Goal: Task Accomplishment & Management: Manage account settings

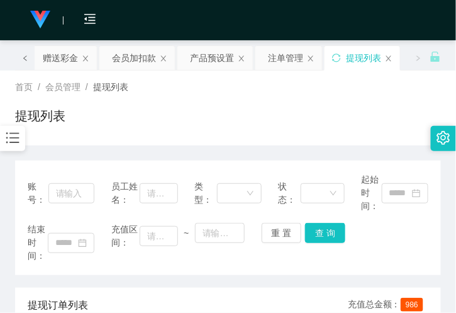
click at [24, 55] on icon "图标: left" at bounding box center [25, 58] width 6 height 6
click at [64, 63] on div "会员列表" at bounding box center [65, 58] width 35 height 24
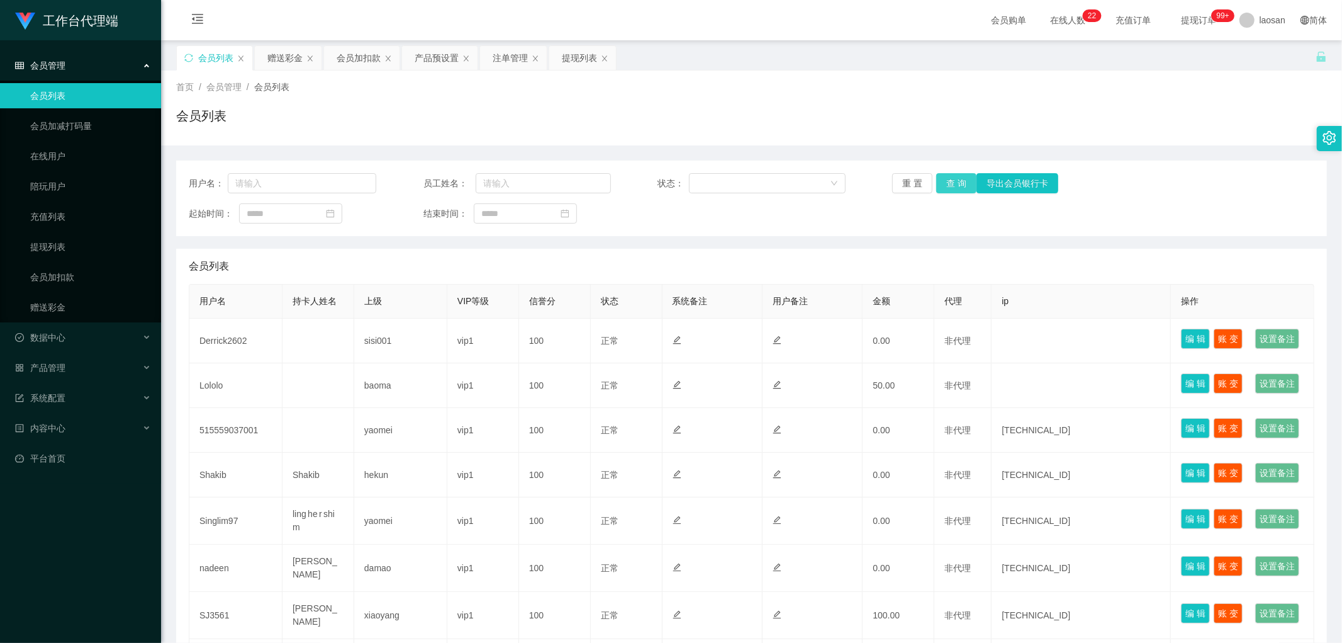
click at [456, 174] on button "查 询" at bounding box center [956, 183] width 40 height 20
click at [456, 174] on div "重 置 查 询 导出会员银行卡" at bounding box center [986, 183] width 188 height 20
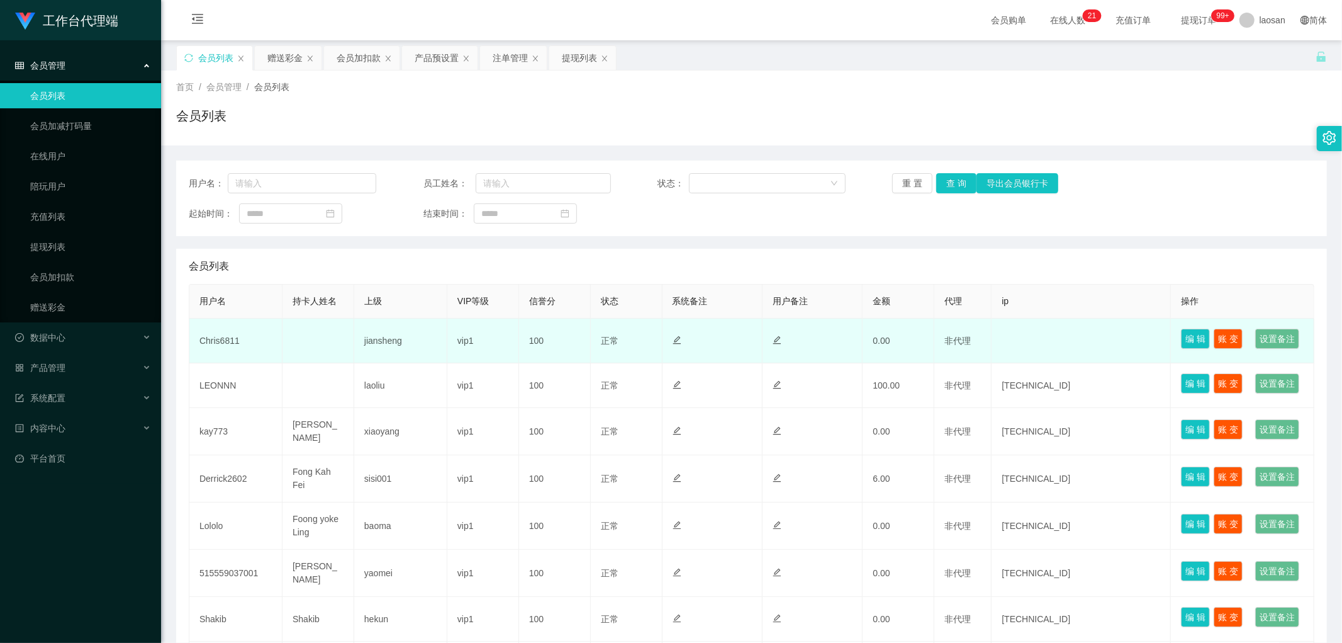
click at [225, 312] on td "Chris6811" at bounding box center [235, 340] width 93 height 45
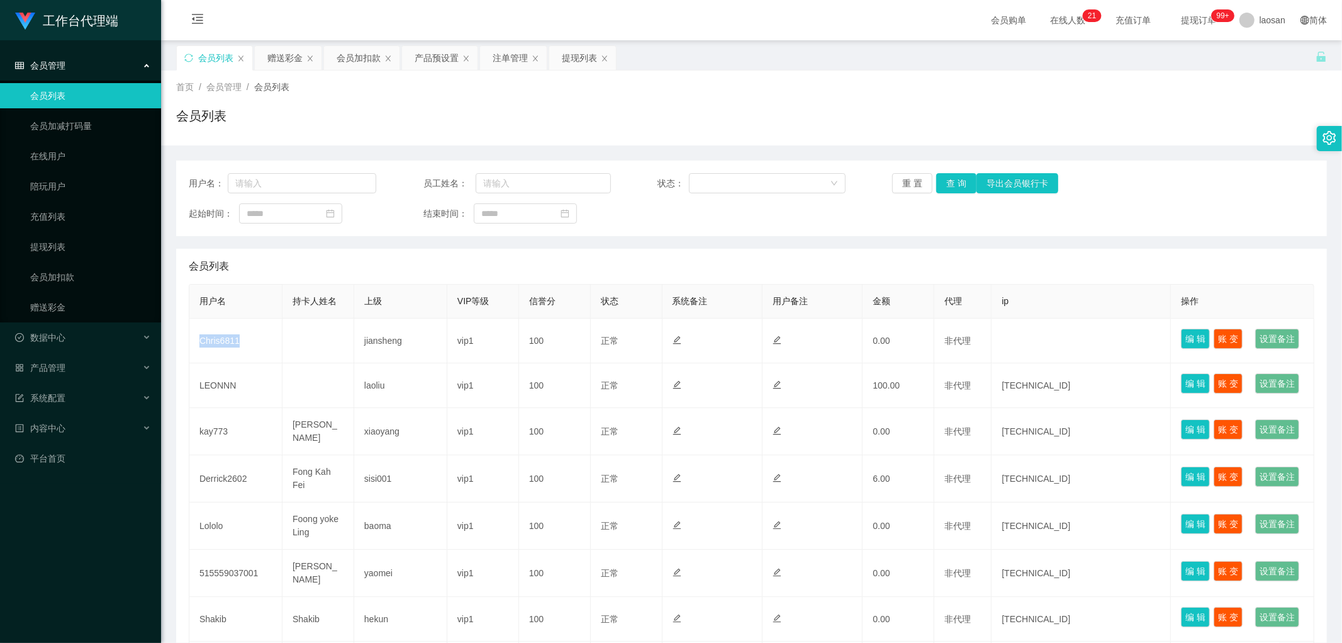
copy td "Chris6811"
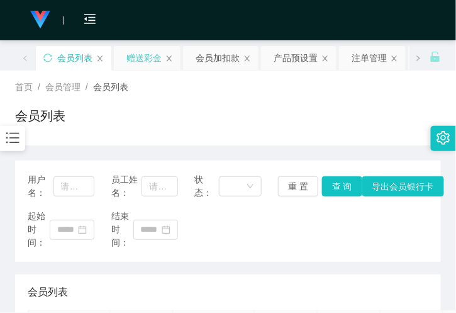
click at [142, 57] on div "赠送彩金" at bounding box center [143, 58] width 35 height 24
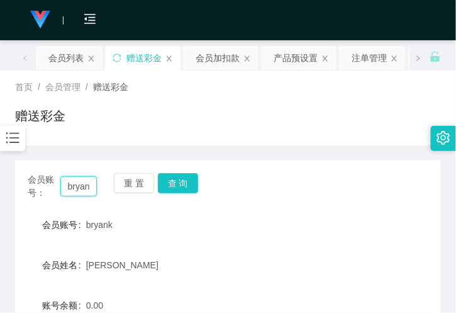
click at [76, 185] on input "bryank" at bounding box center [78, 186] width 36 height 20
paste input "Chris6811"
type input "Chris6811"
click at [189, 169] on div "会员账号： Chris6811 重 置 查 询 会员账号 bryank 会员姓名 [PERSON_NAME] 账号余额 0.00 操作类型 彩金加款 彩金扣款…" at bounding box center [228, 313] width 426 height 306
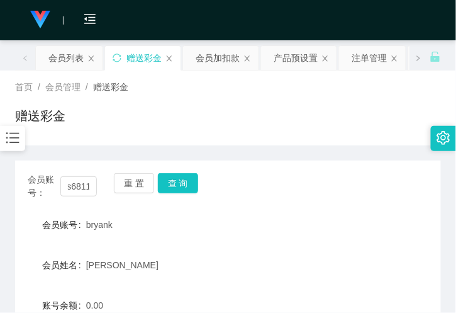
scroll to position [0, 0]
click at [185, 177] on button "查 询" at bounding box center [178, 183] width 40 height 20
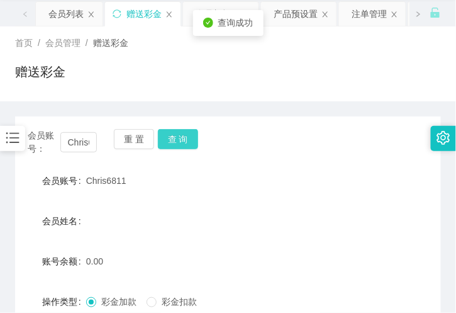
scroll to position [140, 0]
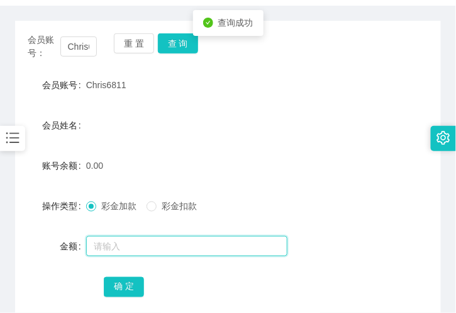
click at [118, 249] on input "text" at bounding box center [186, 246] width 201 height 20
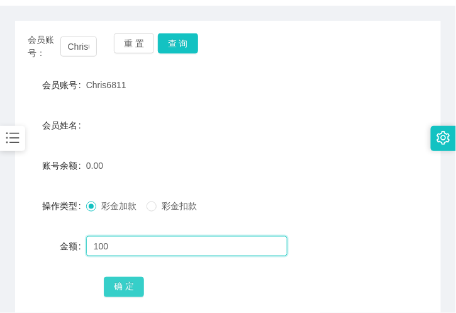
type input "100"
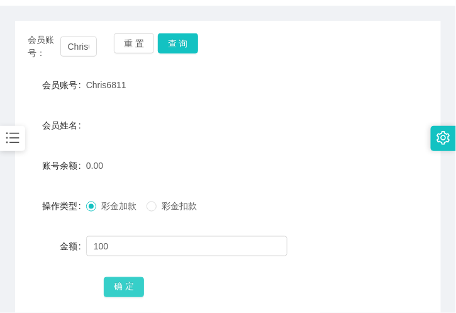
click at [128, 287] on button "确 定" at bounding box center [124, 287] width 40 height 20
click at [99, 87] on span "Chris6811" at bounding box center [106, 85] width 40 height 10
copy span "Chris6811"
click at [106, 121] on div "会员姓名" at bounding box center [228, 125] width 426 height 25
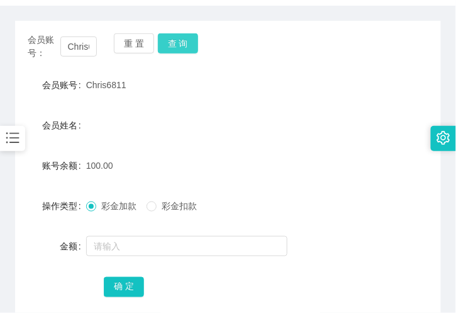
click at [164, 43] on button "查 询" at bounding box center [178, 43] width 40 height 20
drag, startPoint x: 145, startPoint y: 98, endPoint x: 149, endPoint y: 88, distance: 10.0
click at [145, 98] on form "会员账号 Chris6811 会员姓名 账号余额 100.00 操作类型 彩金加款 彩金扣款 金额 确 定" at bounding box center [228, 185] width 426 height 227
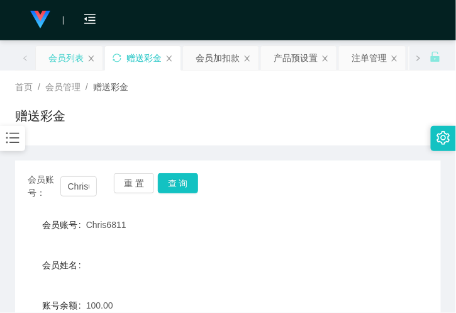
click at [48, 58] on div "会员列表" at bounding box center [65, 58] width 35 height 24
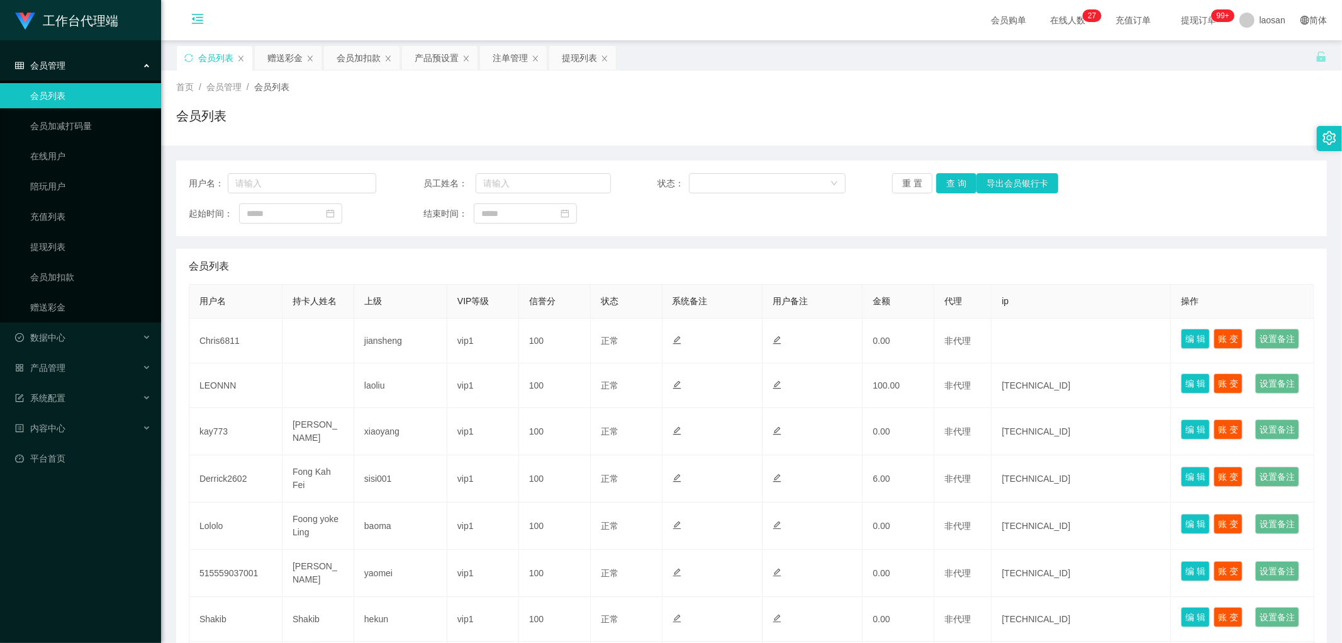
click at [201, 24] on icon "图标: menu-fold" at bounding box center [197, 19] width 13 height 13
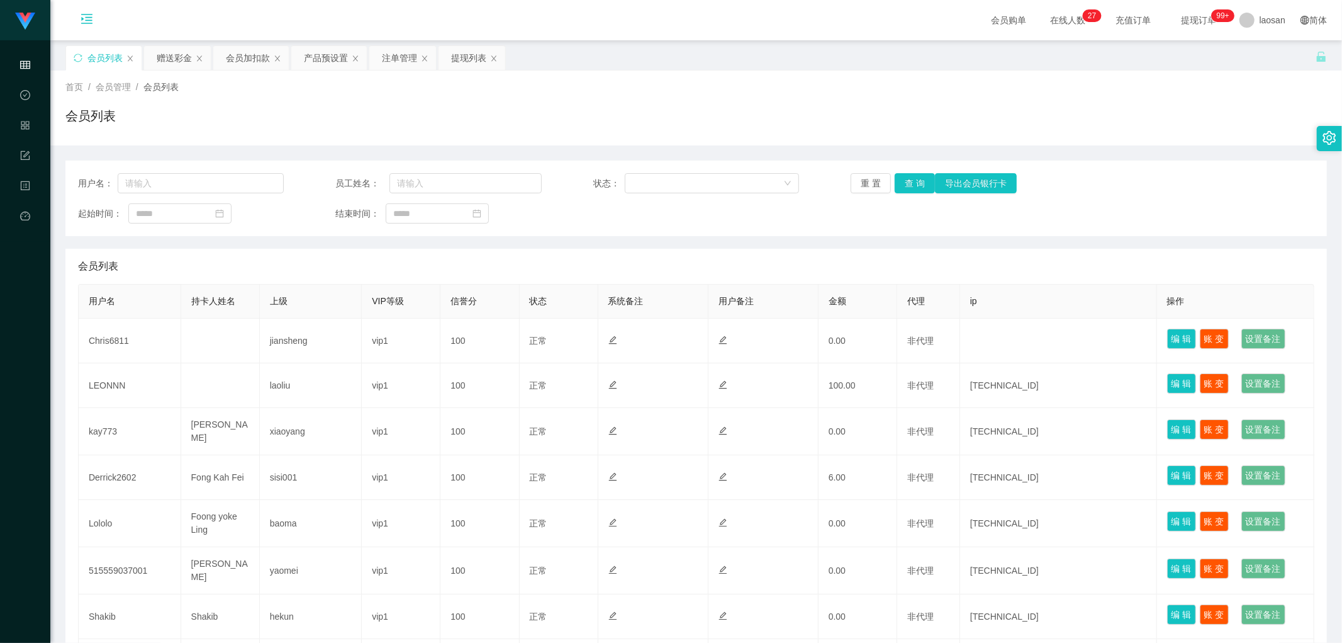
click at [85, 9] on icon "图标: menu-unfold" at bounding box center [86, 21] width 43 height 40
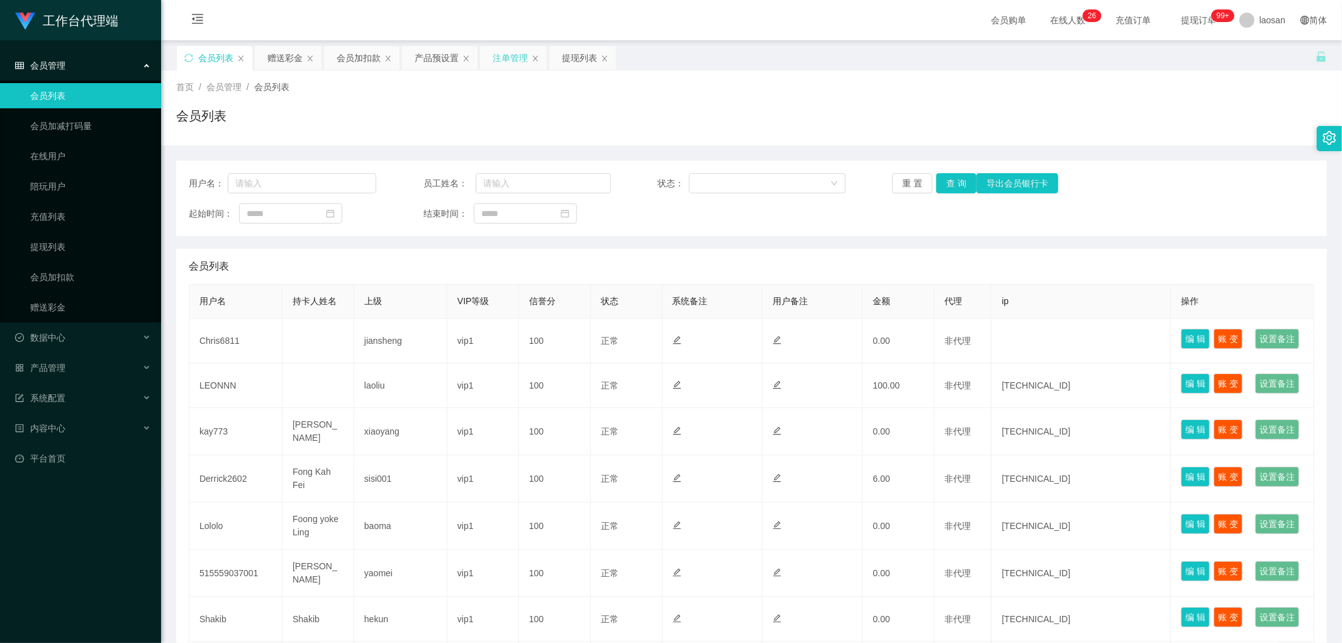
click at [456, 65] on div "注单管理" at bounding box center [510, 58] width 35 height 24
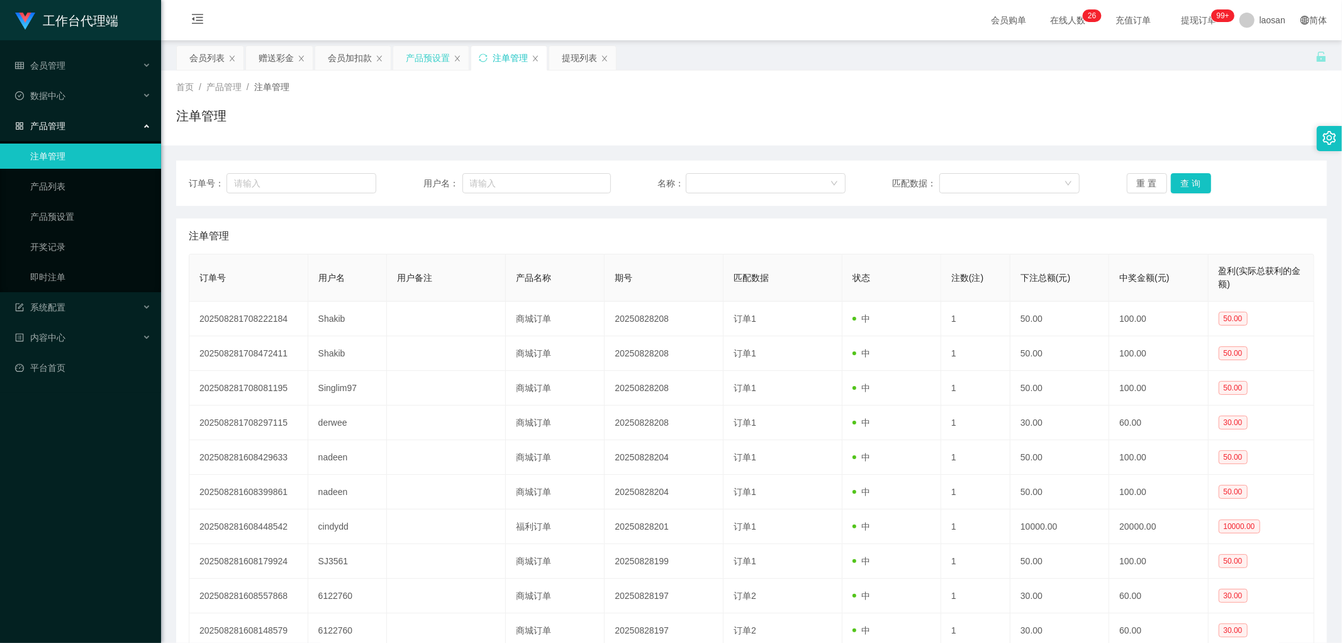
click at [432, 53] on div "产品预设置" at bounding box center [428, 58] width 44 height 24
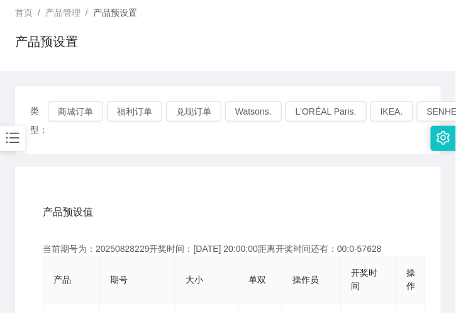
scroll to position [70, 0]
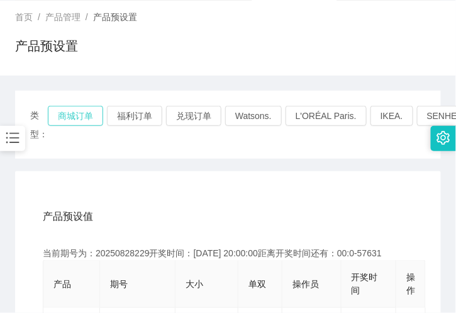
click at [70, 115] on button "商城订单" at bounding box center [75, 116] width 55 height 20
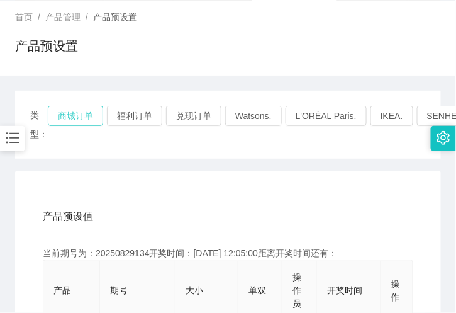
click at [70, 115] on button "商城订单" at bounding box center [75, 116] width 55 height 20
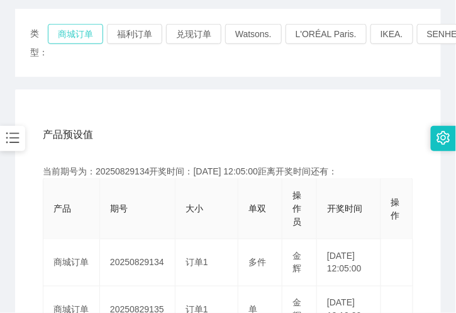
scroll to position [279, 0]
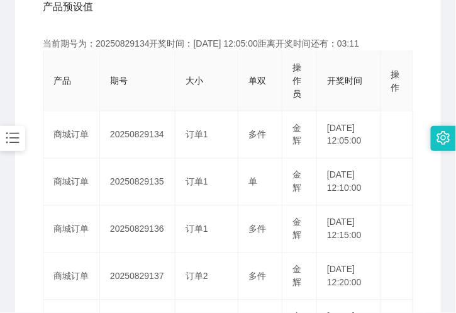
click at [412, 188] on div "产品预设值 添加期号 当前期号为：20250829134开奖时间：[DATE] 12:05:00距离开奖时间还有：03:11 产品 期号 大小 单双 操作员 …" at bounding box center [228, 316] width 396 height 654
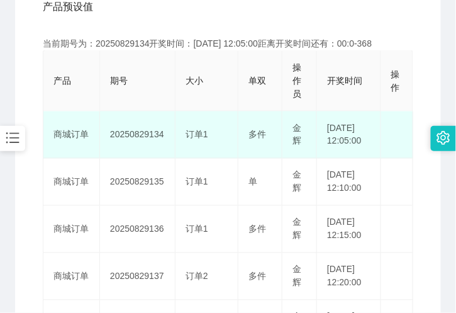
click at [117, 112] on td "20250829134" at bounding box center [138, 134] width 76 height 47
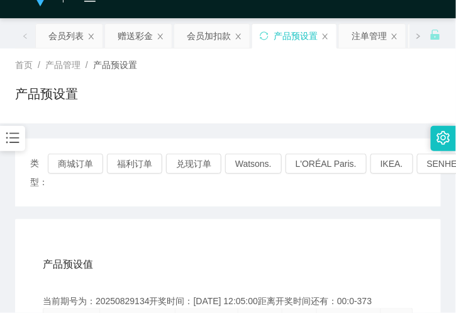
scroll to position [0, 0]
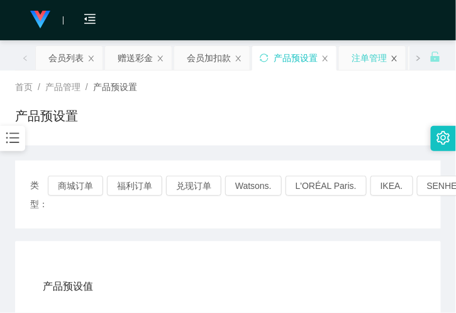
click at [395, 60] on icon "图标: close" at bounding box center [395, 59] width 8 height 8
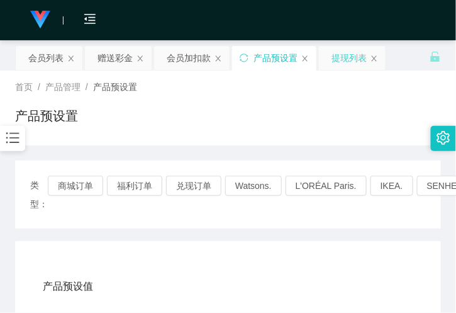
click at [359, 55] on div "提现列表" at bounding box center [349, 58] width 35 height 24
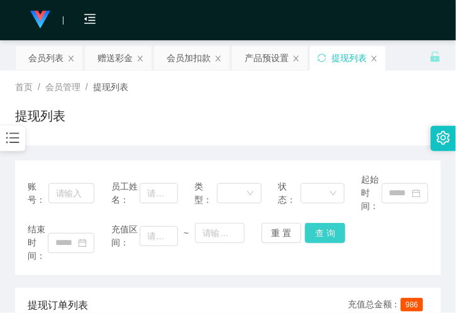
click at [322, 223] on button "查 询" at bounding box center [325, 233] width 40 height 20
click at [47, 59] on div "会员列表" at bounding box center [45, 58] width 35 height 24
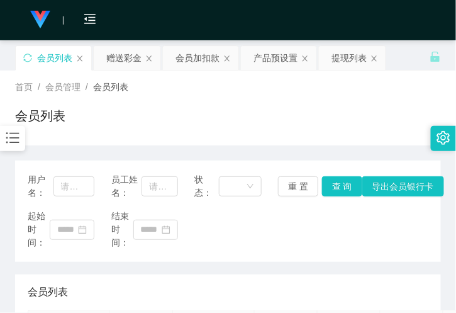
click at [143, 91] on div "首页 / 会员管理 / 会员列表 /" at bounding box center [228, 87] width 426 height 13
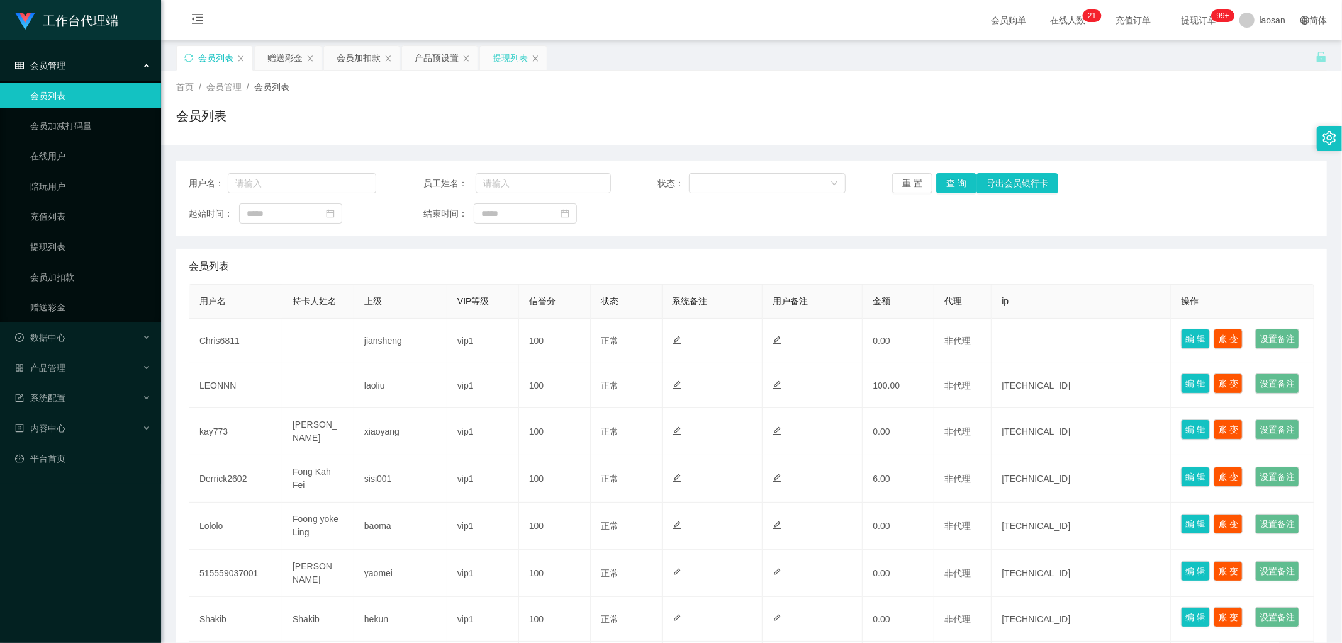
click at [456, 52] on div "提现列表" at bounding box center [510, 58] width 35 height 24
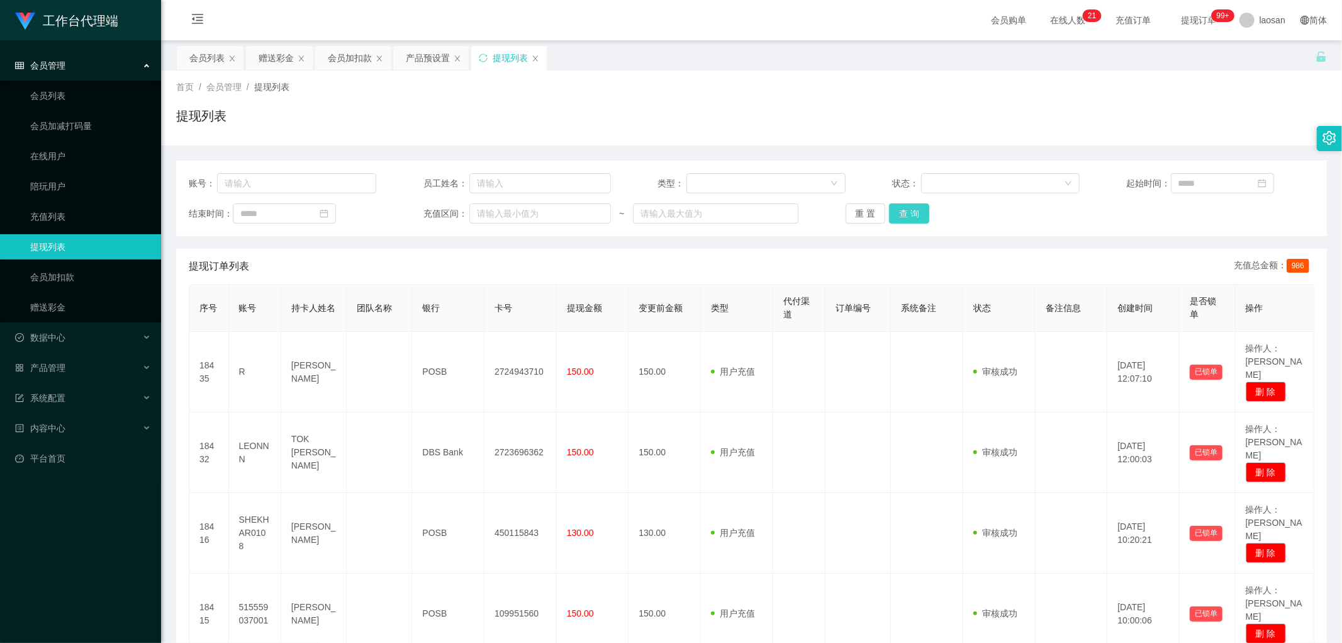
click at [456, 217] on button "查 询" at bounding box center [909, 213] width 40 height 20
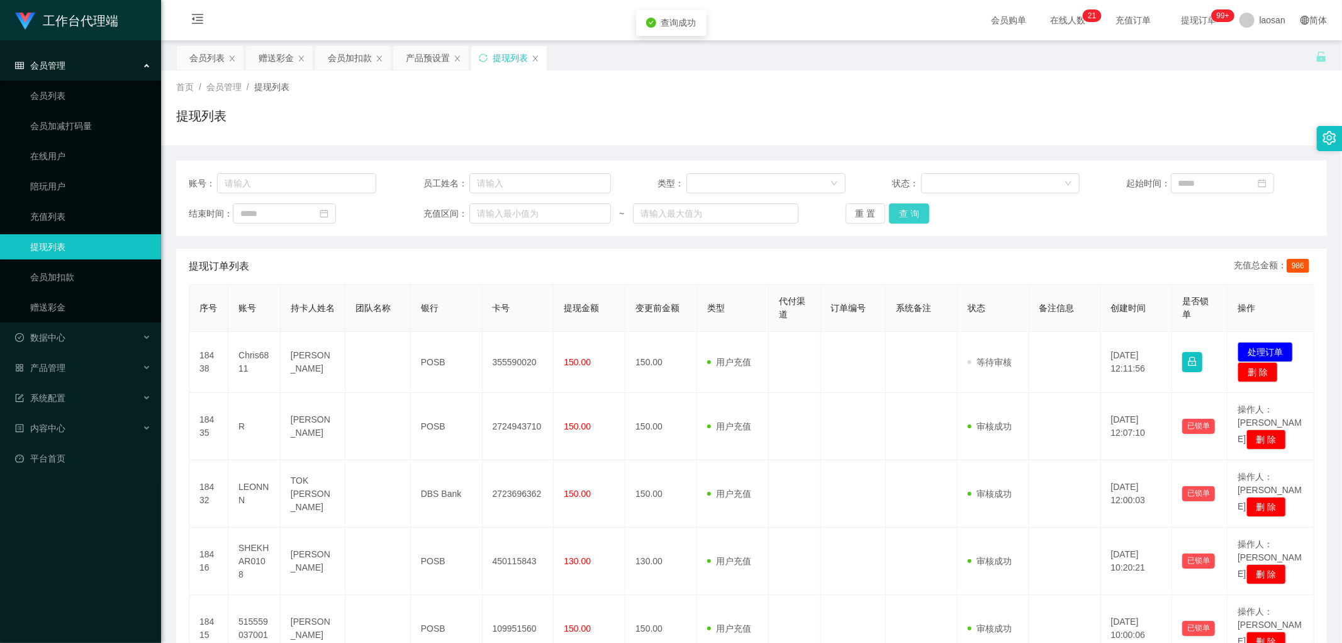
click at [456, 217] on button "查 询" at bounding box center [909, 213] width 40 height 20
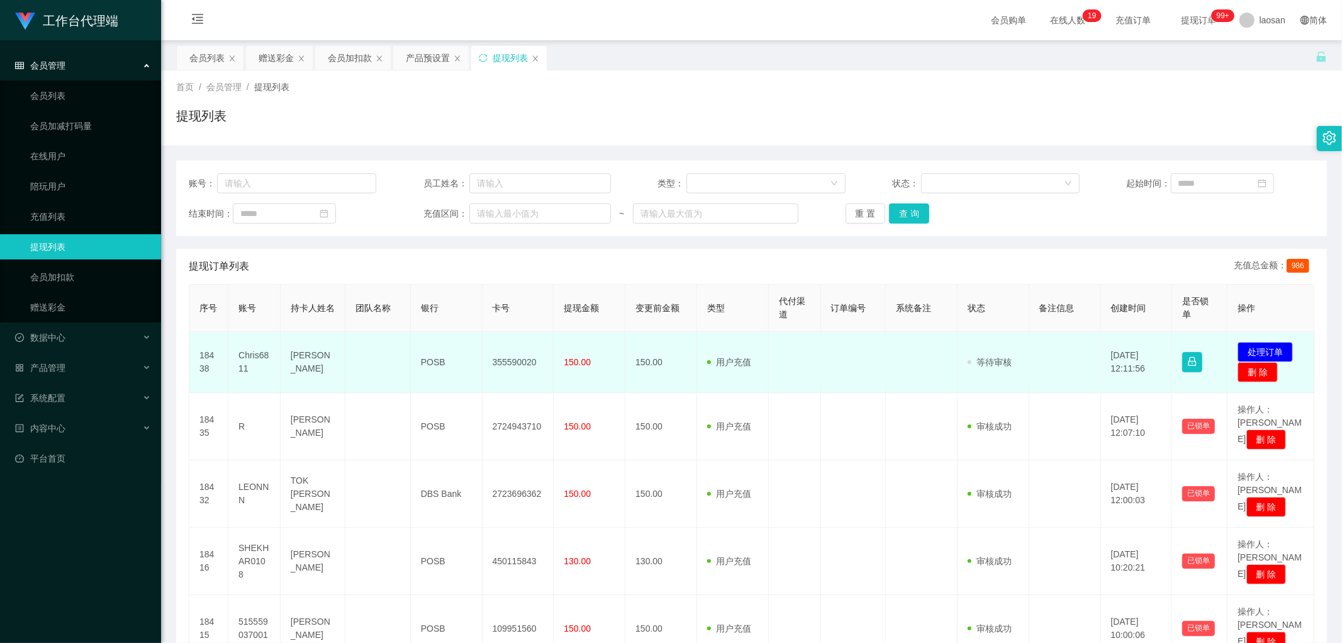
click at [248, 312] on td "Chris6811" at bounding box center [254, 362] width 52 height 61
copy td "Chris6811"
click at [456, 312] on button "处理订单" at bounding box center [1265, 352] width 55 height 20
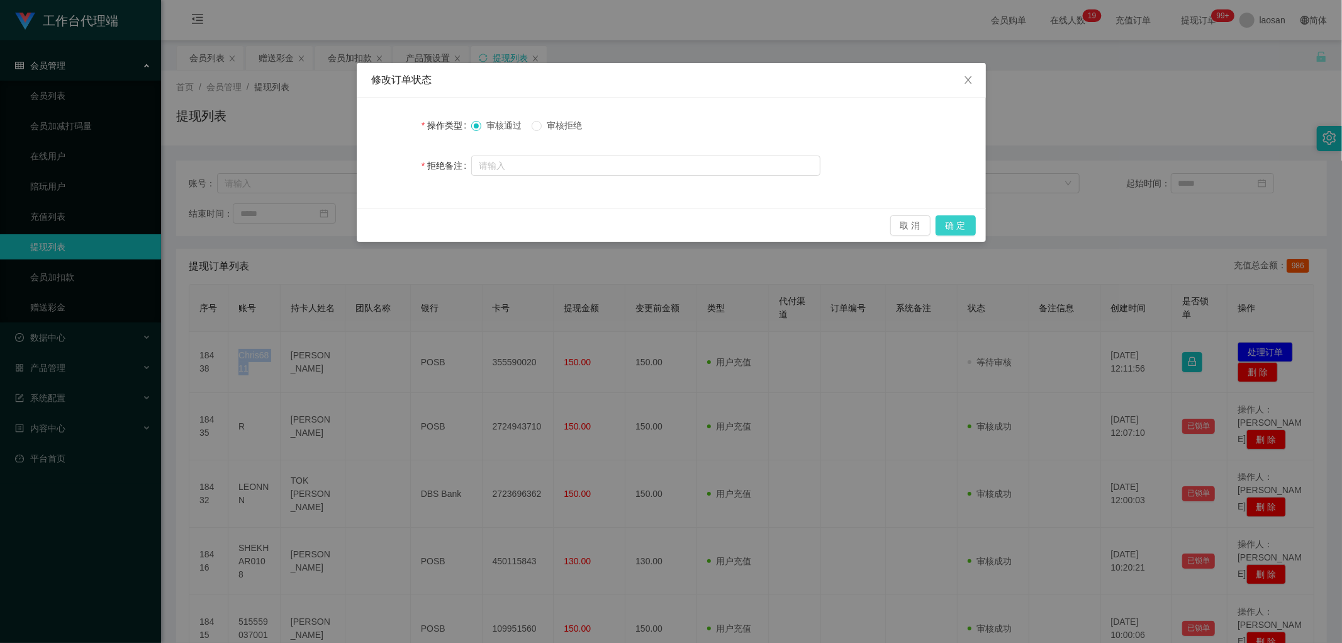
click at [456, 223] on button "确 定" at bounding box center [956, 225] width 40 height 20
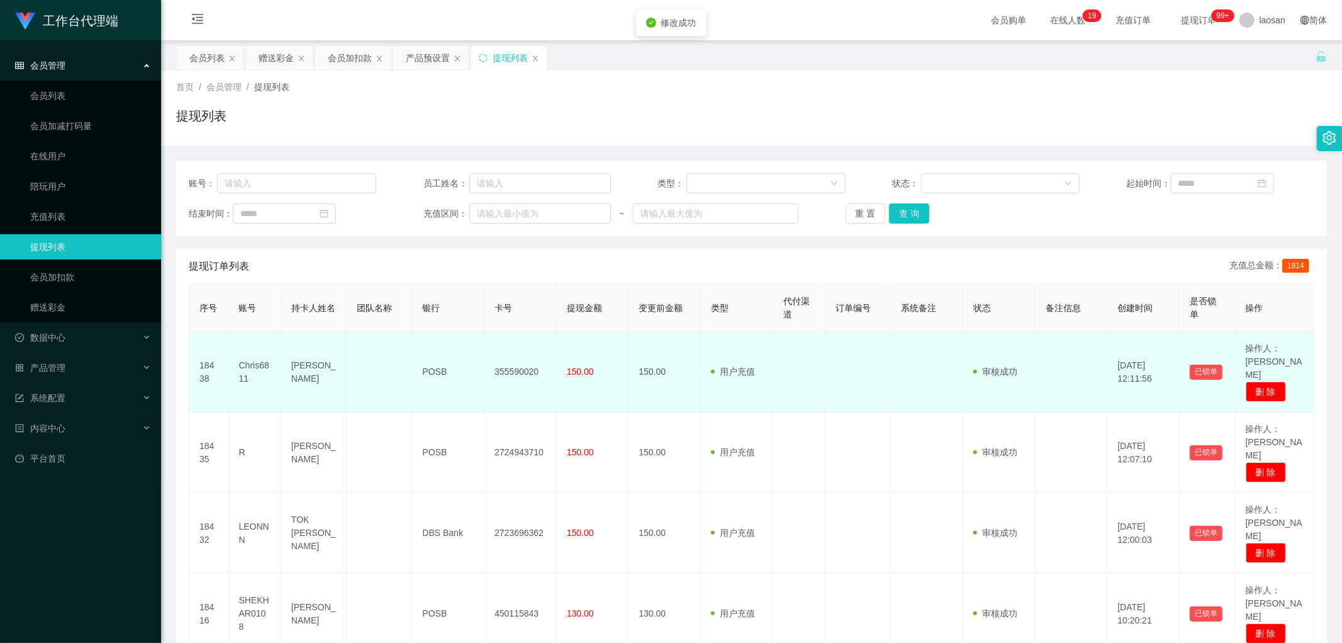
click at [456, 312] on td "355590020" at bounding box center [521, 372] width 72 height 81
copy td "355590020"
click at [456, 312] on td "355590020" at bounding box center [521, 372] width 72 height 81
drag, startPoint x: 287, startPoint y: 356, endPoint x: 577, endPoint y: 373, distance: 290.6
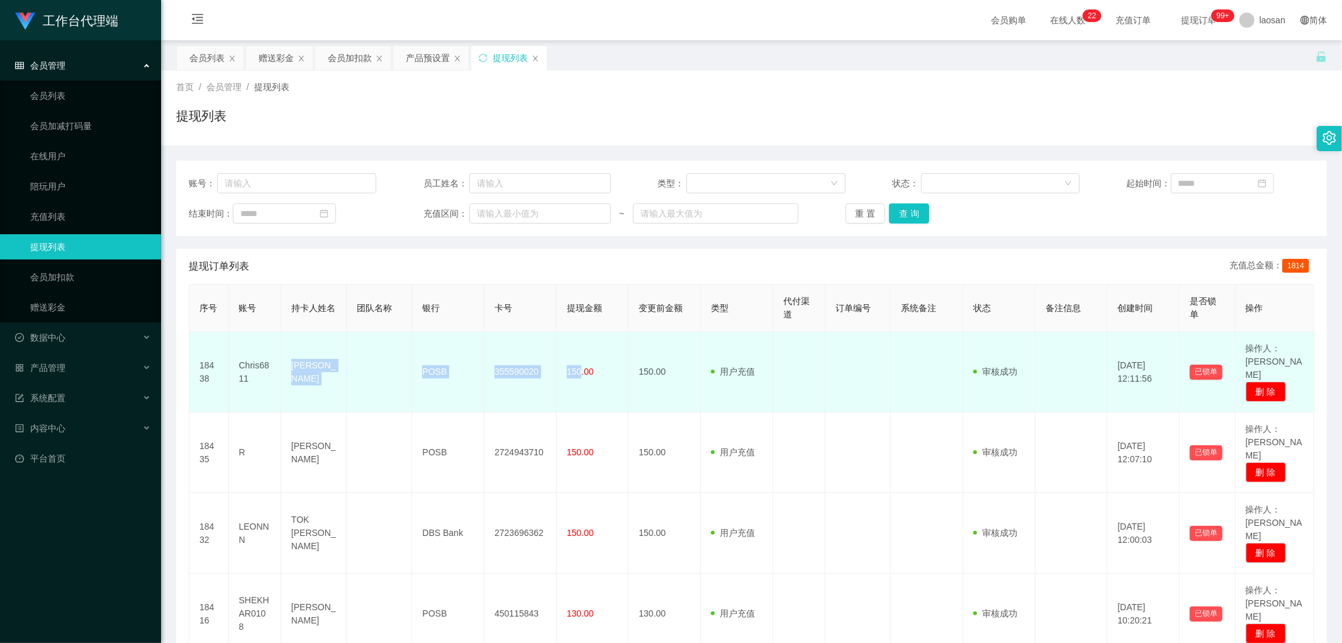
click at [456, 312] on tr "18438 Chris6811 [PERSON_NAME] POSB 355590020 150.00 150.00 用户充值 人工扣款 审核驳回 审核成功 …" at bounding box center [751, 372] width 1125 height 81
copy tr "[PERSON_NAME] POSB 355590020 150"
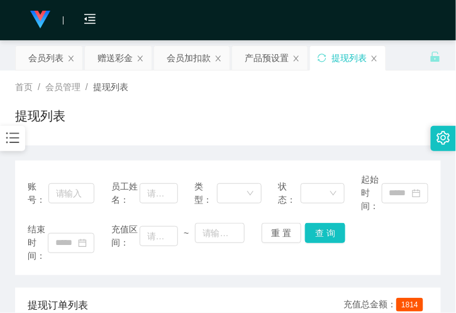
click at [128, 130] on div "提现列表" at bounding box center [228, 120] width 426 height 29
click at [58, 59] on div "会员列表" at bounding box center [45, 58] width 35 height 24
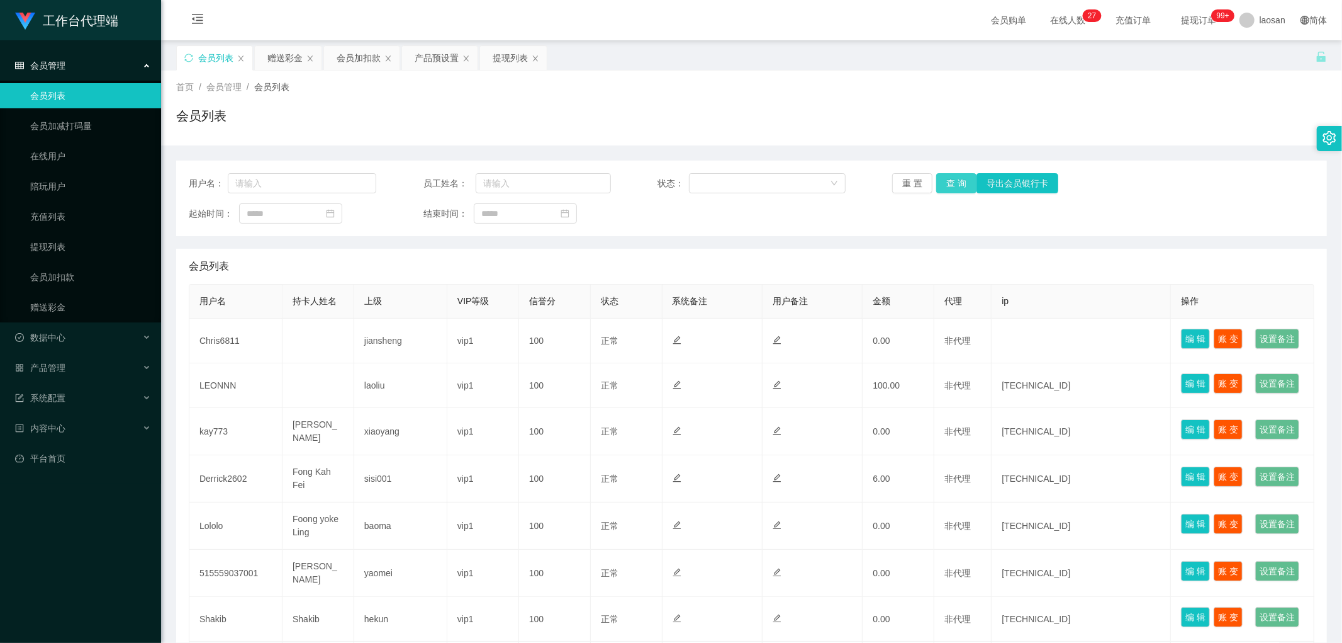
click at [456, 181] on button "查 询" at bounding box center [956, 183] width 40 height 20
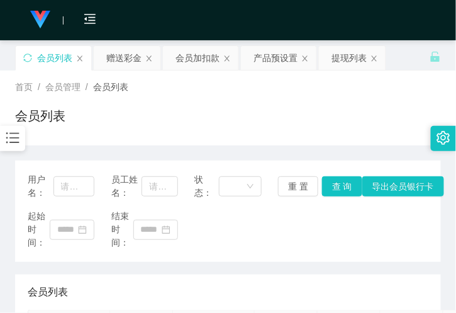
drag, startPoint x: 134, startPoint y: 24, endPoint x: 140, endPoint y: 5, distance: 19.9
click at [135, 23] on div "会员购单 在线人数 0 1 2 3 4 5 6 7 8 9 0 1 2 3 4 5 6 7 8 9 0 1 2 3 4 5 6 7 8 9 0 1 2 3 4…" at bounding box center [228, 20] width 456 height 41
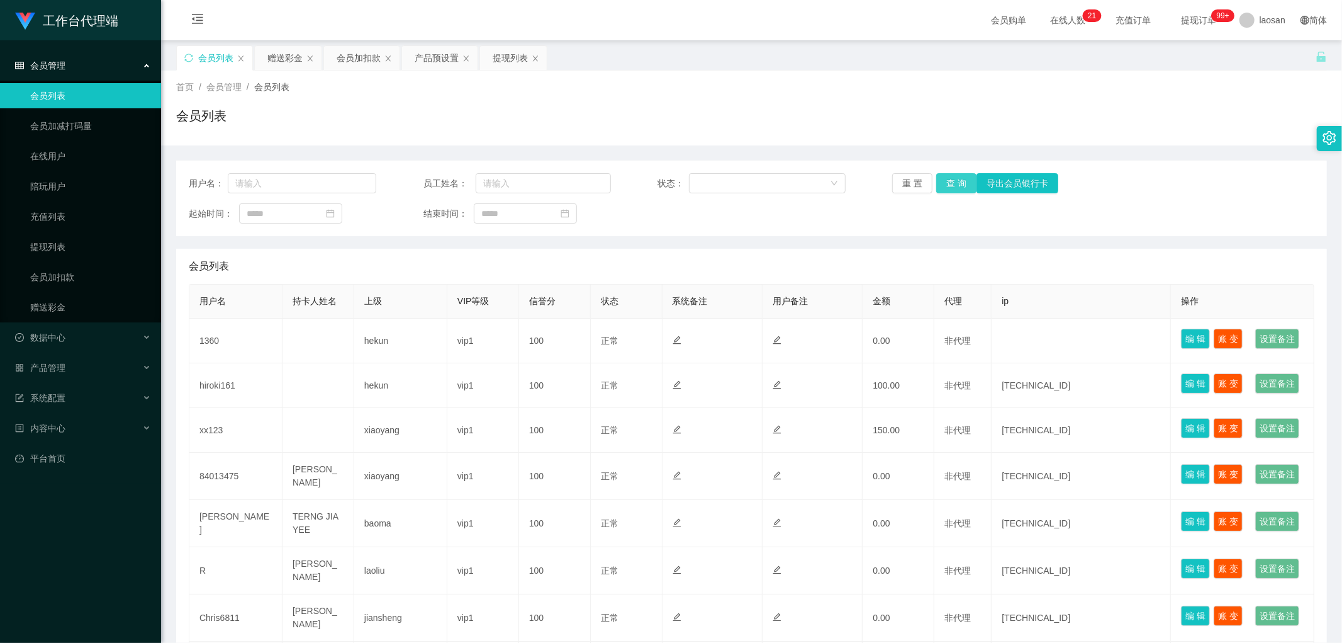
click at [456, 179] on button "查 询" at bounding box center [956, 183] width 40 height 20
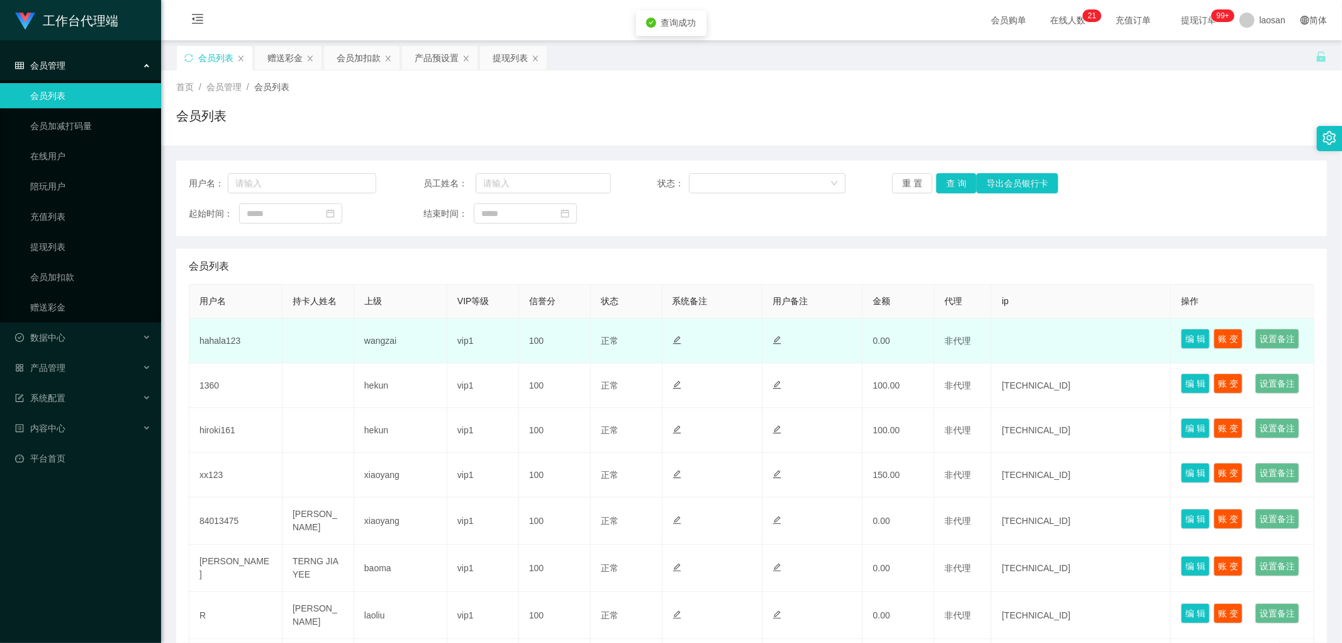
click at [222, 312] on td "hahala123" at bounding box center [235, 340] width 93 height 45
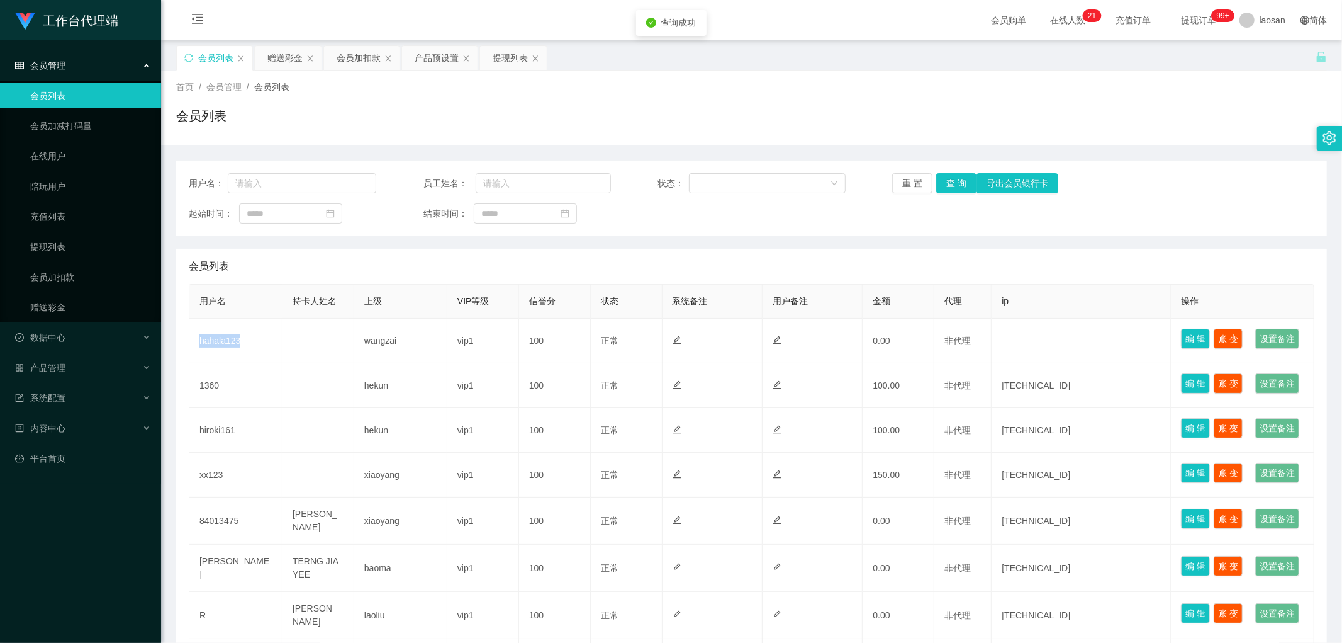
drag, startPoint x: 222, startPoint y: 347, endPoint x: 631, endPoint y: 236, distance: 423.9
click at [222, 312] on td "hahala123" at bounding box center [235, 340] width 93 height 45
copy td "hahala123"
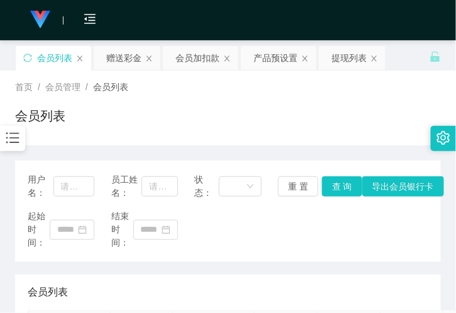
click at [150, 128] on div "会员列表" at bounding box center [228, 120] width 426 height 29
drag, startPoint x: 121, startPoint y: 52, endPoint x: 121, endPoint y: 59, distance: 7.0
click at [121, 52] on div "赠送彩金" at bounding box center [123, 58] width 35 height 24
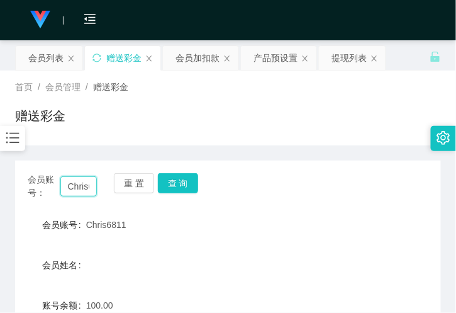
click at [82, 189] on input "Chris6811" at bounding box center [78, 186] width 36 height 20
paste input "hahala123"
type input "hahala123"
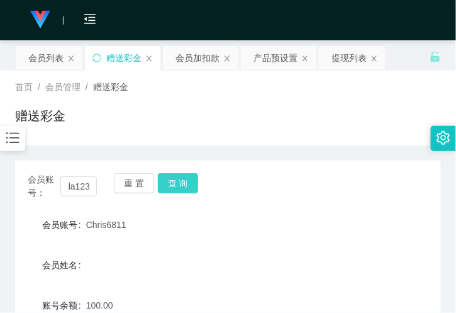
scroll to position [0, 0]
click at [190, 180] on button "查 询" at bounding box center [178, 183] width 40 height 20
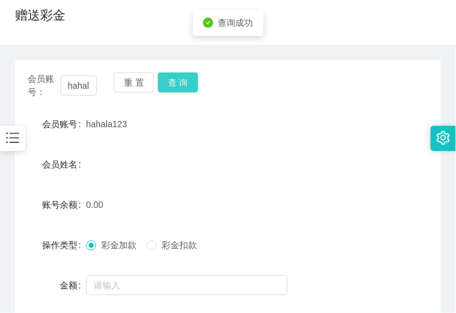
scroll to position [210, 0]
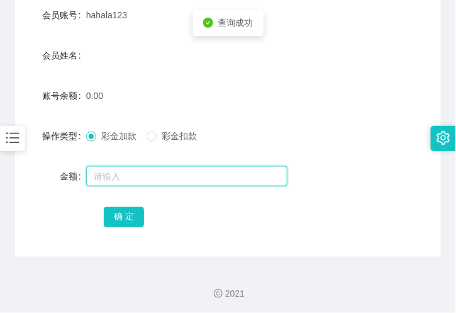
click at [110, 171] on input "text" at bounding box center [186, 176] width 201 height 20
type input "100"
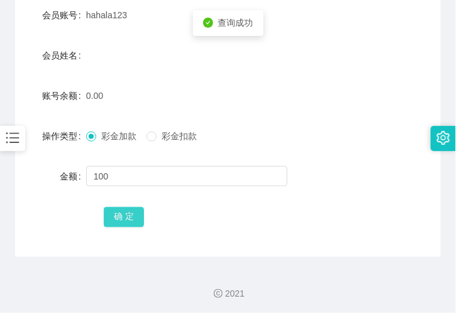
click at [123, 222] on button "确 定" at bounding box center [124, 217] width 40 height 20
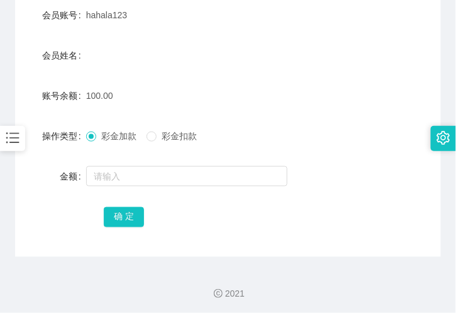
drag, startPoint x: 104, startPoint y: 21, endPoint x: 108, endPoint y: 9, distance: 13.3
click at [104, 17] on div "hahala123" at bounding box center [210, 15] width 249 height 25
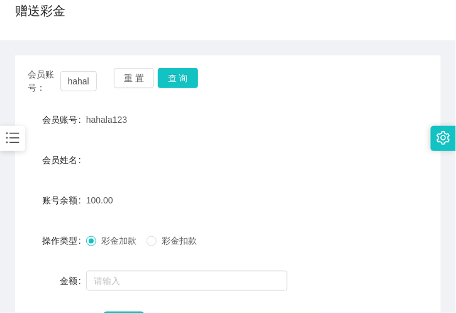
scroll to position [0, 0]
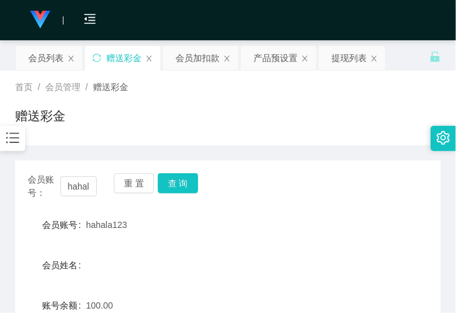
click at [147, 19] on div "会员购单 在线人数 0 1 2 3 4 5 6 7 8 9 0 1 2 3 4 5 6 7 8 9 0 1 2 3 4 5 6 7 8 9 0 1 2 3 4…" at bounding box center [228, 20] width 456 height 41
click at [36, 62] on div "会员列表" at bounding box center [45, 58] width 35 height 24
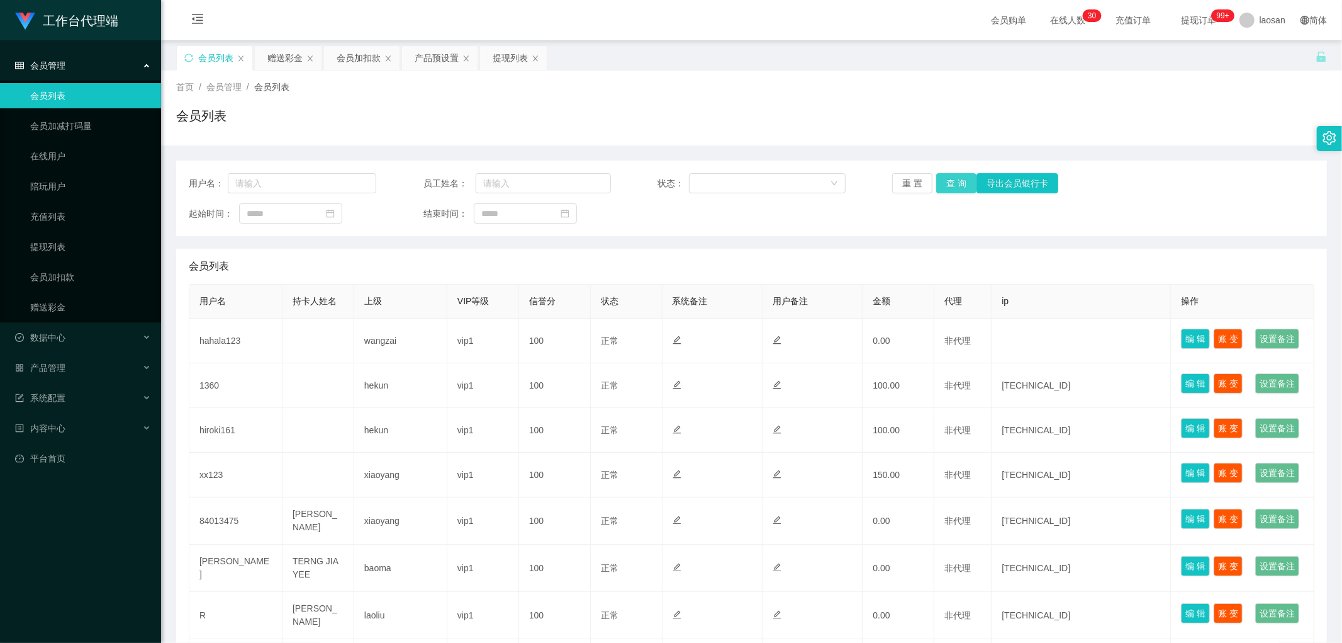
click at [456, 186] on button "查 询" at bounding box center [956, 183] width 40 height 20
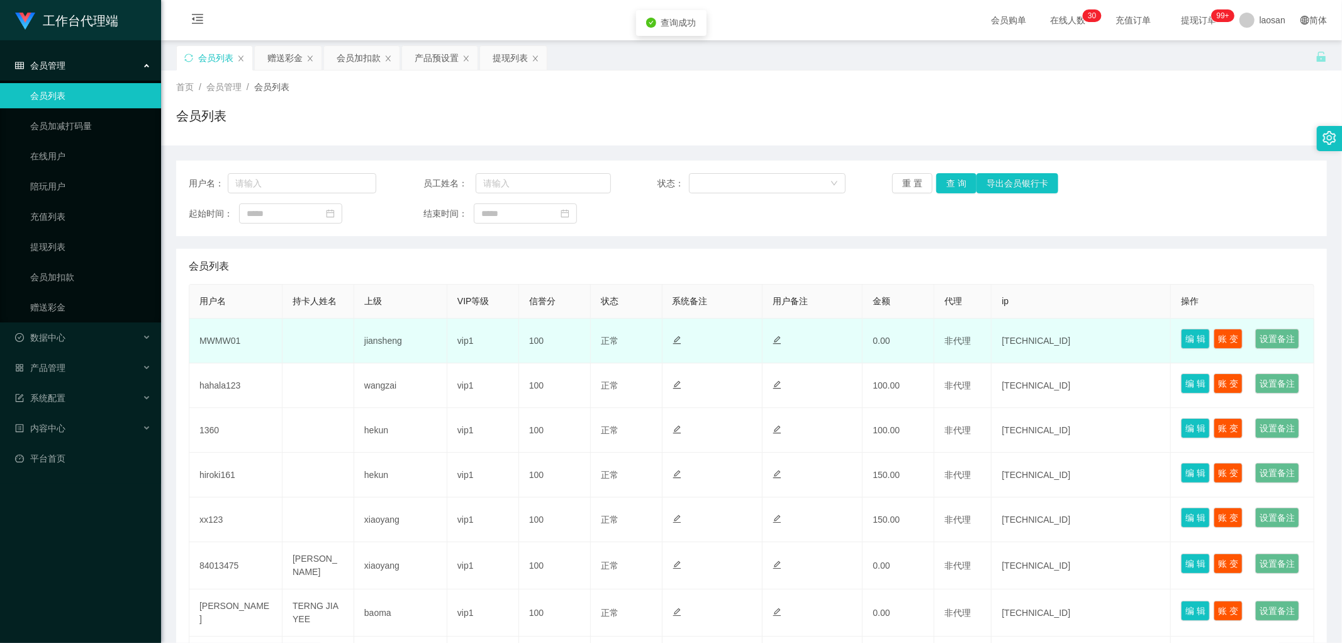
click at [223, 312] on td "MWMW01" at bounding box center [235, 340] width 93 height 45
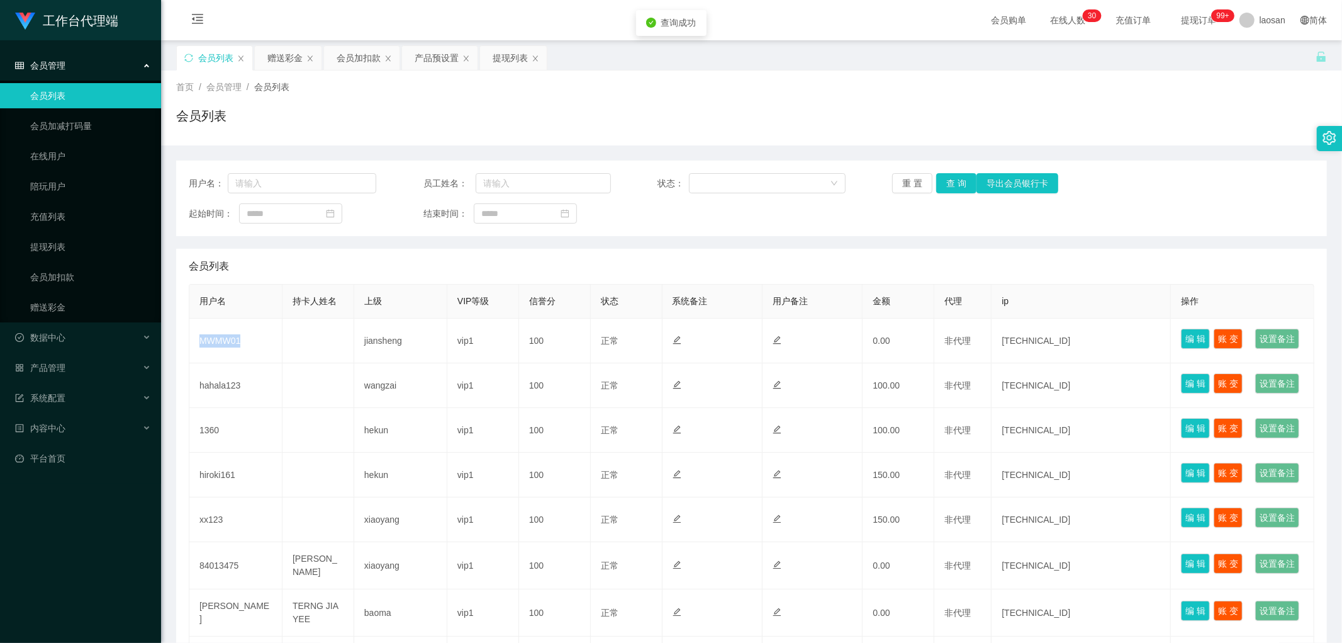
drag, startPoint x: 223, startPoint y: 350, endPoint x: 317, endPoint y: 293, distance: 110.1
click at [223, 312] on td "MWMW01" at bounding box center [235, 340] width 93 height 45
copy td "MWMW01"
drag, startPoint x: 273, startPoint y: 62, endPoint x: 269, endPoint y: 83, distance: 21.7
click at [273, 61] on div "赠送彩金" at bounding box center [284, 58] width 35 height 24
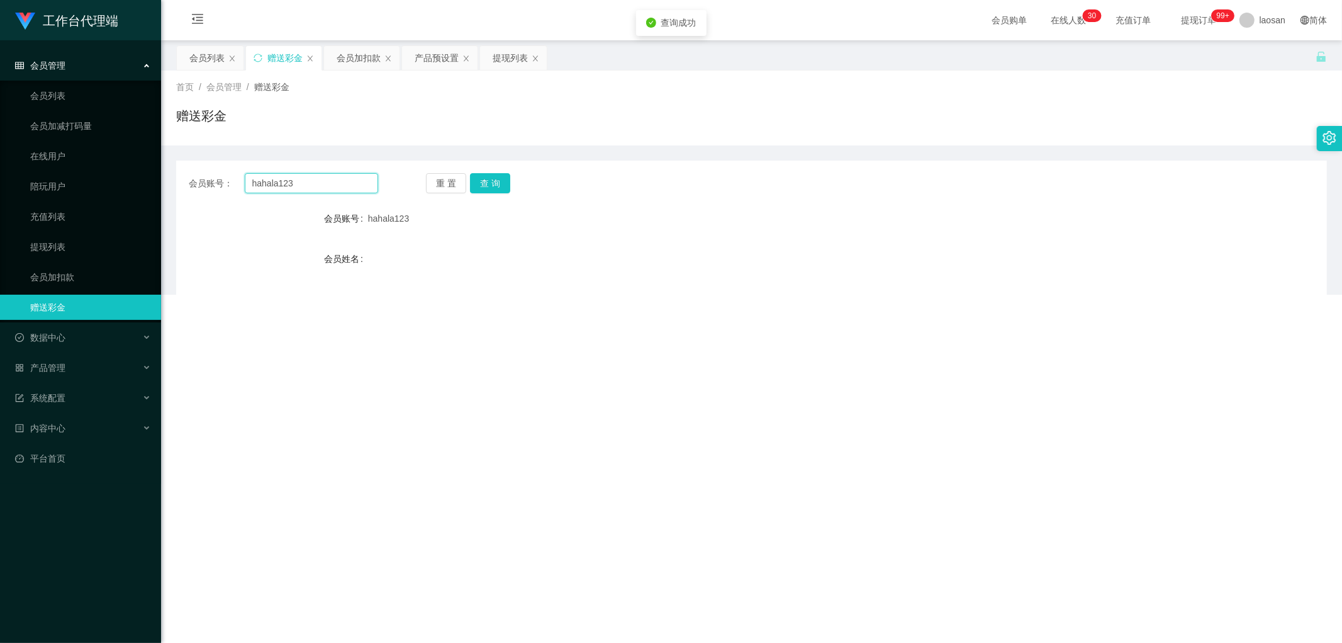
click at [307, 185] on input "hahala123" at bounding box center [312, 183] width 134 height 20
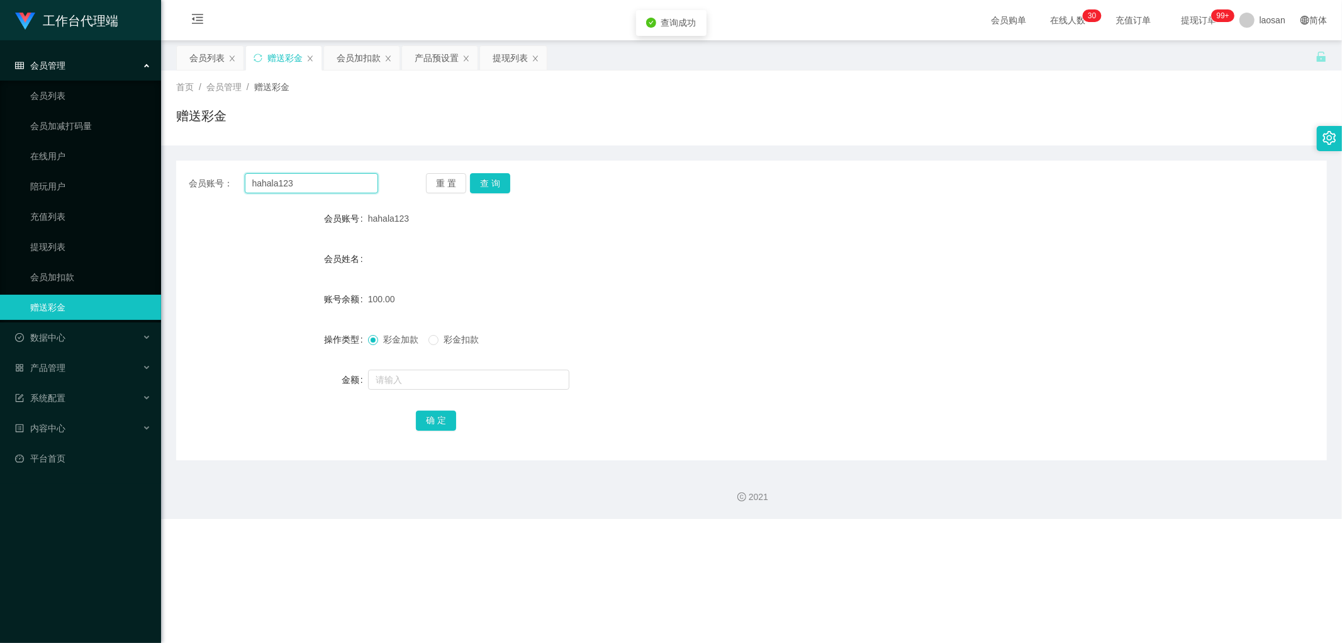
click at [307, 185] on input "hahala123" at bounding box center [312, 183] width 134 height 20
paste input "MWMW01"
type input "MWMW01"
click at [456, 189] on button "查 询" at bounding box center [490, 183] width 40 height 20
click at [418, 312] on input "text" at bounding box center [468, 379] width 201 height 20
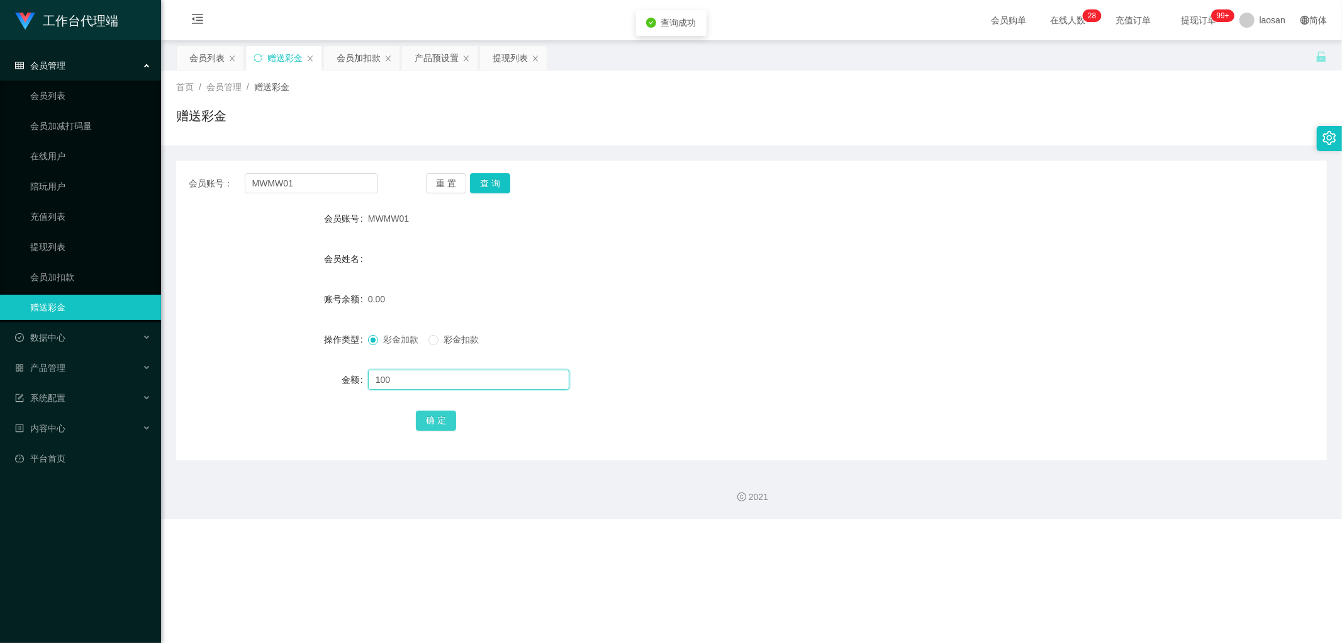
type input "100"
click at [441, 312] on button "确 定" at bounding box center [436, 420] width 40 height 20
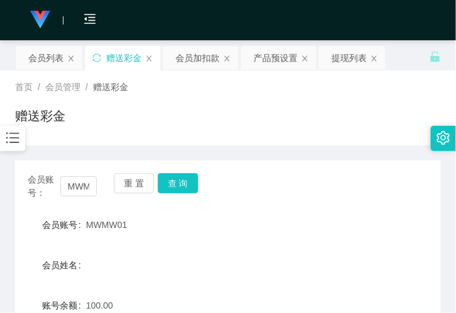
click at [115, 134] on div "赠送彩金" at bounding box center [228, 120] width 426 height 29
drag, startPoint x: 271, startPoint y: 66, endPoint x: 264, endPoint y: 74, distance: 9.8
click at [271, 66] on div "产品预设置" at bounding box center [276, 58] width 44 height 24
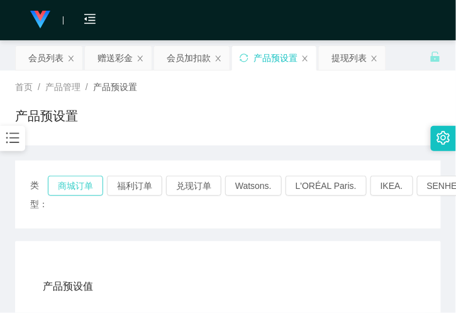
click at [69, 182] on button "商城订单" at bounding box center [75, 186] width 55 height 20
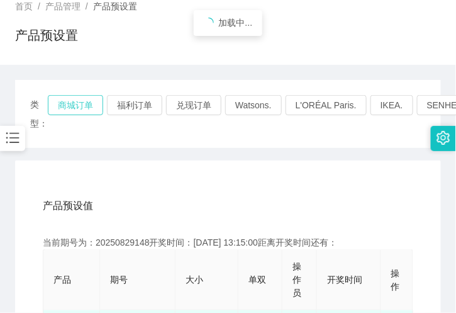
scroll to position [210, 0]
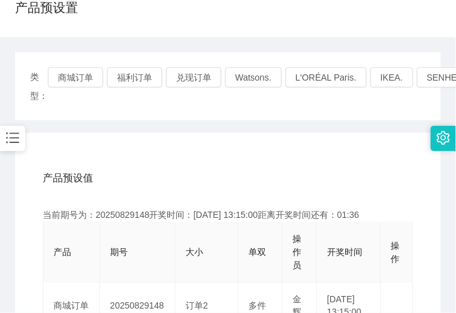
scroll to position [0, 0]
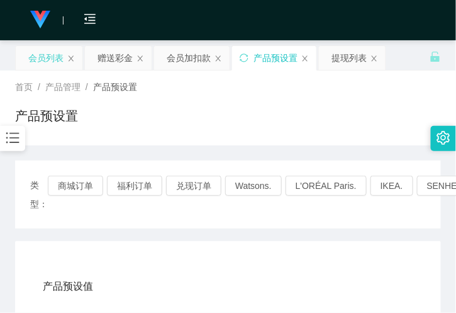
click at [48, 54] on div "会员列表" at bounding box center [45, 58] width 35 height 24
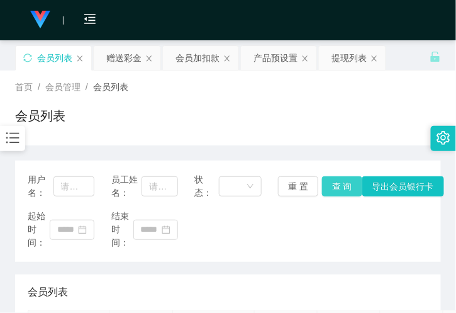
click at [323, 186] on button "查 询" at bounding box center [342, 186] width 40 height 20
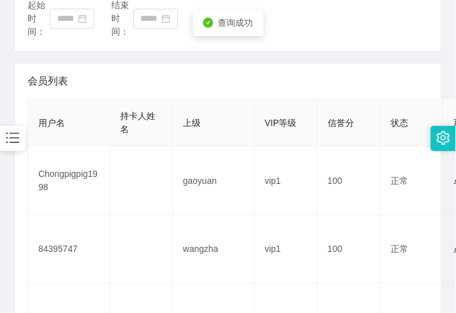
scroll to position [279, 0]
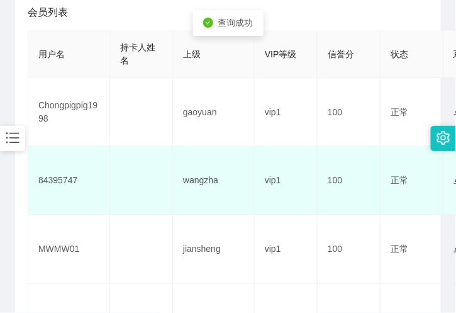
click at [74, 180] on td "84395747" at bounding box center [69, 181] width 82 height 69
drag, startPoint x: 60, startPoint y: 171, endPoint x: 64, endPoint y: 178, distance: 7.6
click at [60, 171] on td "84395747" at bounding box center [69, 181] width 82 height 69
click at [64, 178] on td "84395747" at bounding box center [69, 181] width 82 height 69
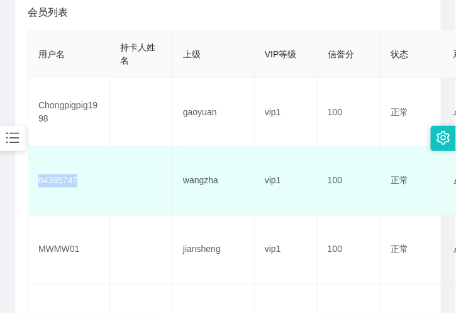
click at [64, 178] on td "84395747" at bounding box center [69, 181] width 82 height 69
copy td "84395747"
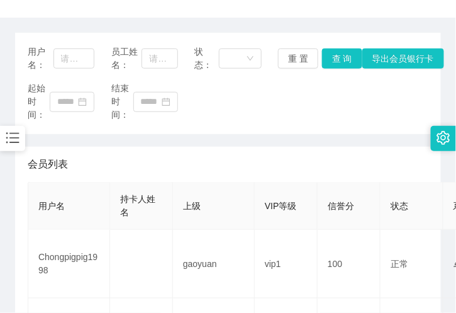
scroll to position [0, 0]
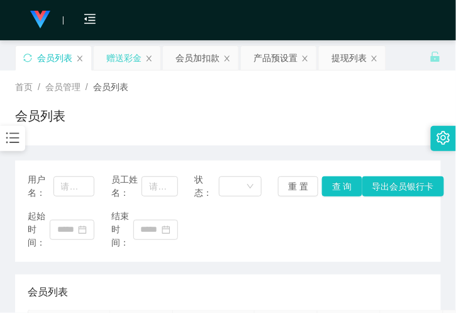
click at [137, 65] on div "赠送彩金" at bounding box center [123, 58] width 35 height 24
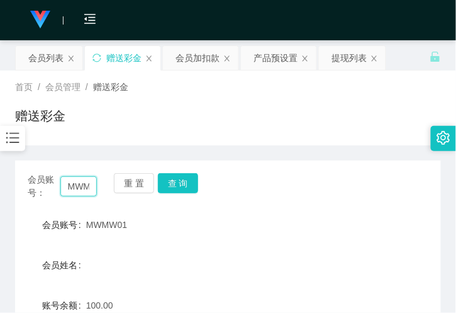
click at [80, 190] on input "MWMW01" at bounding box center [78, 186] width 36 height 20
paste input "84395747"
type input "84395747"
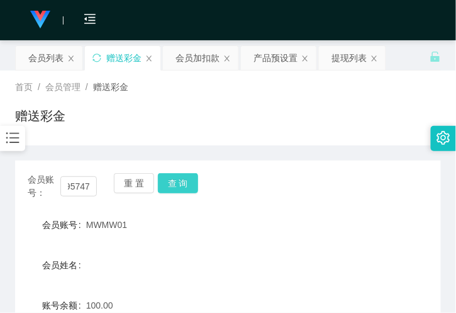
click at [172, 181] on button "查 询" at bounding box center [178, 183] width 40 height 20
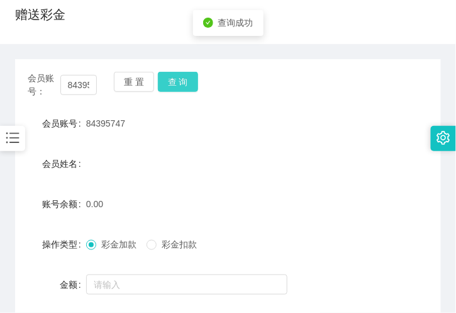
scroll to position [210, 0]
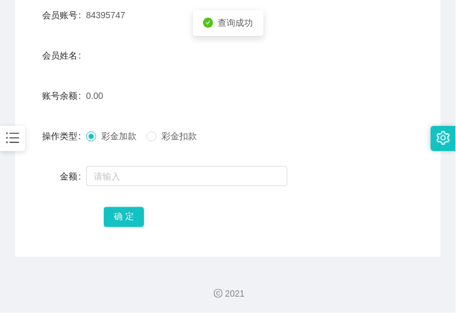
drag, startPoint x: 129, startPoint y: 160, endPoint x: 125, endPoint y: 171, distance: 12.2
click at [128, 160] on form "会员账号 84395747 会员姓名 账号余额 0.00 操作类型 彩金加款 彩金扣款 金额 确 定" at bounding box center [228, 116] width 426 height 227
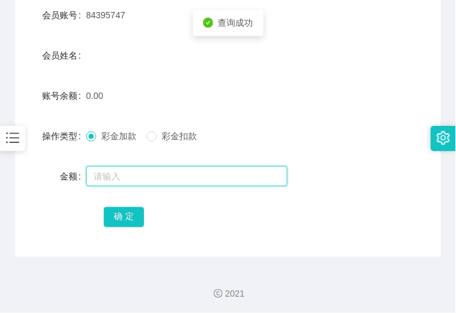
click at [126, 185] on input "text" at bounding box center [186, 176] width 201 height 20
type input "100"
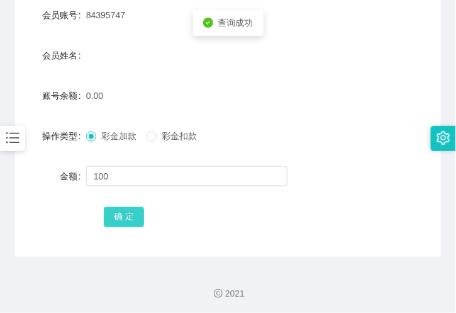
click at [127, 214] on button "确 定" at bounding box center [124, 217] width 40 height 20
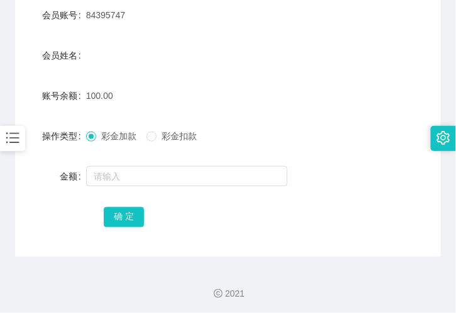
drag, startPoint x: 138, startPoint y: 97, endPoint x: 156, endPoint y: 74, distance: 28.7
click at [138, 97] on div "100.00" at bounding box center [210, 95] width 249 height 25
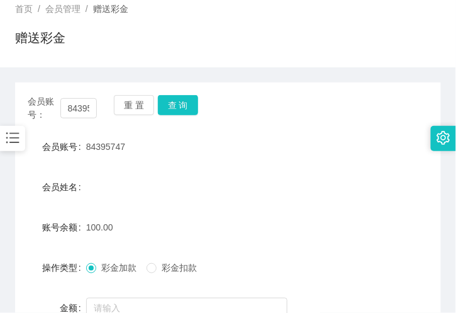
scroll to position [0, 0]
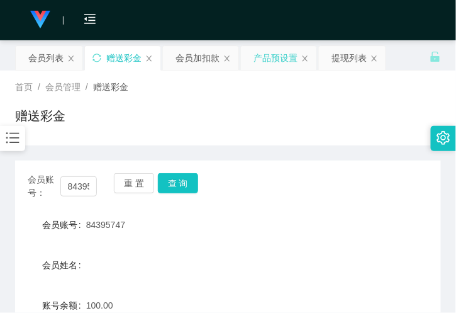
click at [281, 63] on div "产品预设置" at bounding box center [276, 58] width 44 height 24
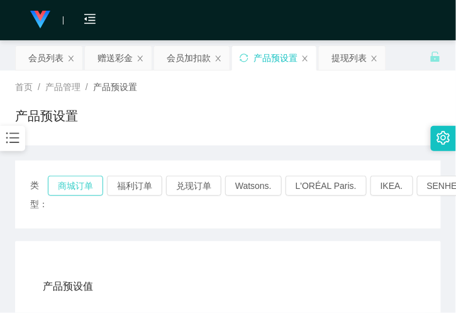
click at [78, 186] on button "商城订单" at bounding box center [75, 186] width 55 height 20
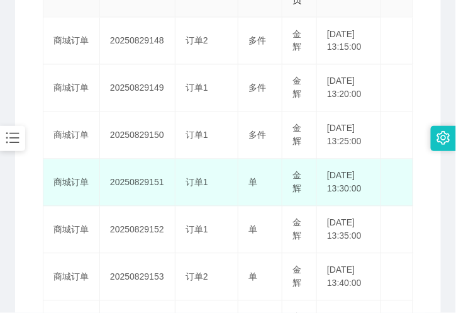
scroll to position [349, 0]
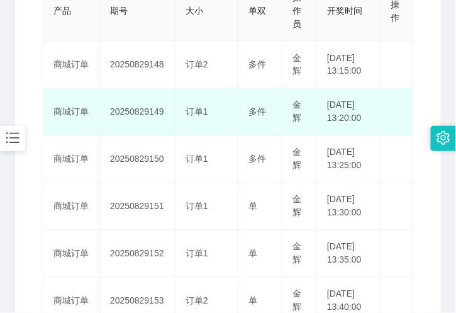
click at [130, 111] on td "20250829149" at bounding box center [138, 112] width 76 height 47
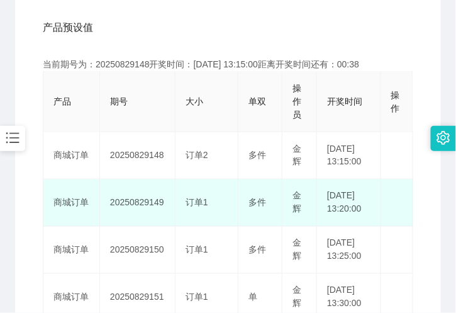
scroll to position [279, 0]
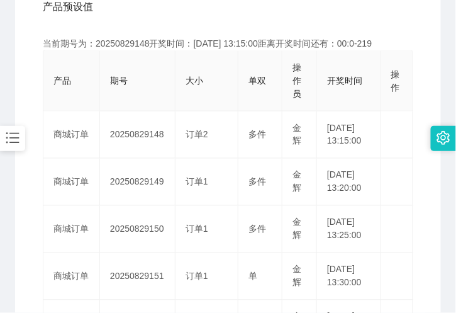
drag, startPoint x: 87, startPoint y: 92, endPoint x: 117, endPoint y: 84, distance: 31.3
click at [87, 92] on th "产品" at bounding box center [71, 81] width 57 height 60
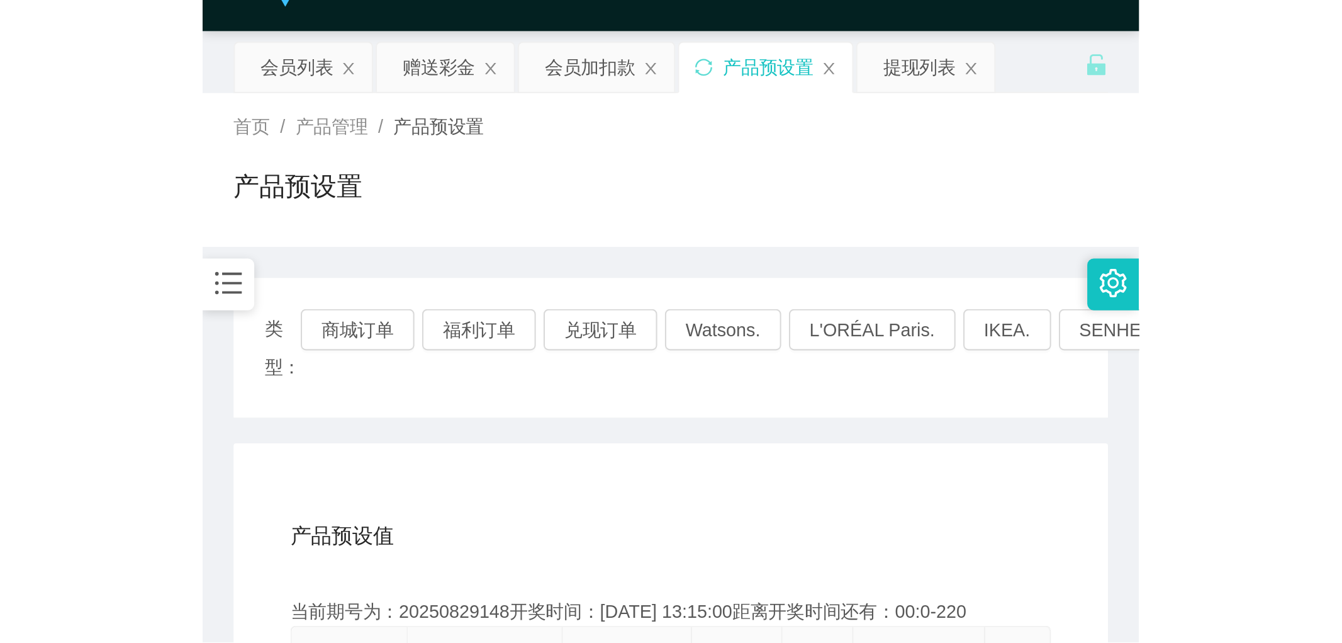
scroll to position [0, 0]
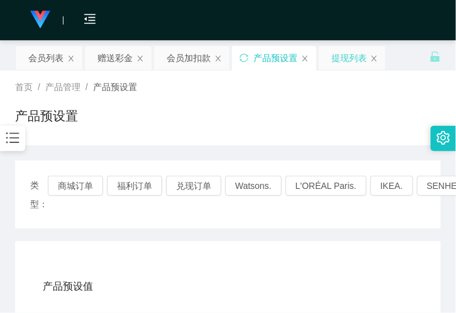
click at [348, 60] on div "提现列表" at bounding box center [349, 58] width 35 height 24
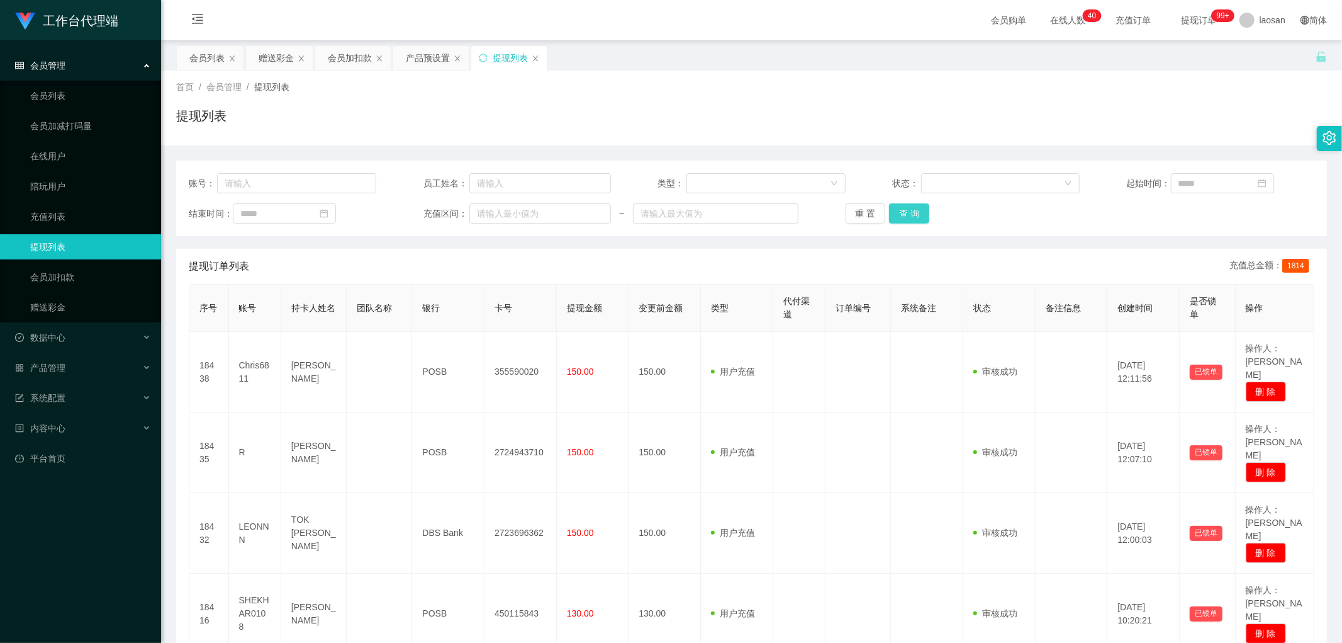
click at [456, 206] on button "查 询" at bounding box center [909, 213] width 40 height 20
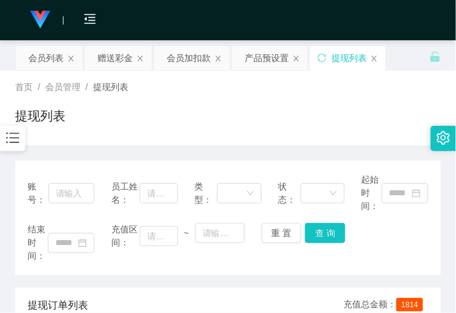
drag, startPoint x: 120, startPoint y: 124, endPoint x: 140, endPoint y: 116, distance: 21.5
click at [120, 124] on div "提现列表" at bounding box center [228, 120] width 426 height 29
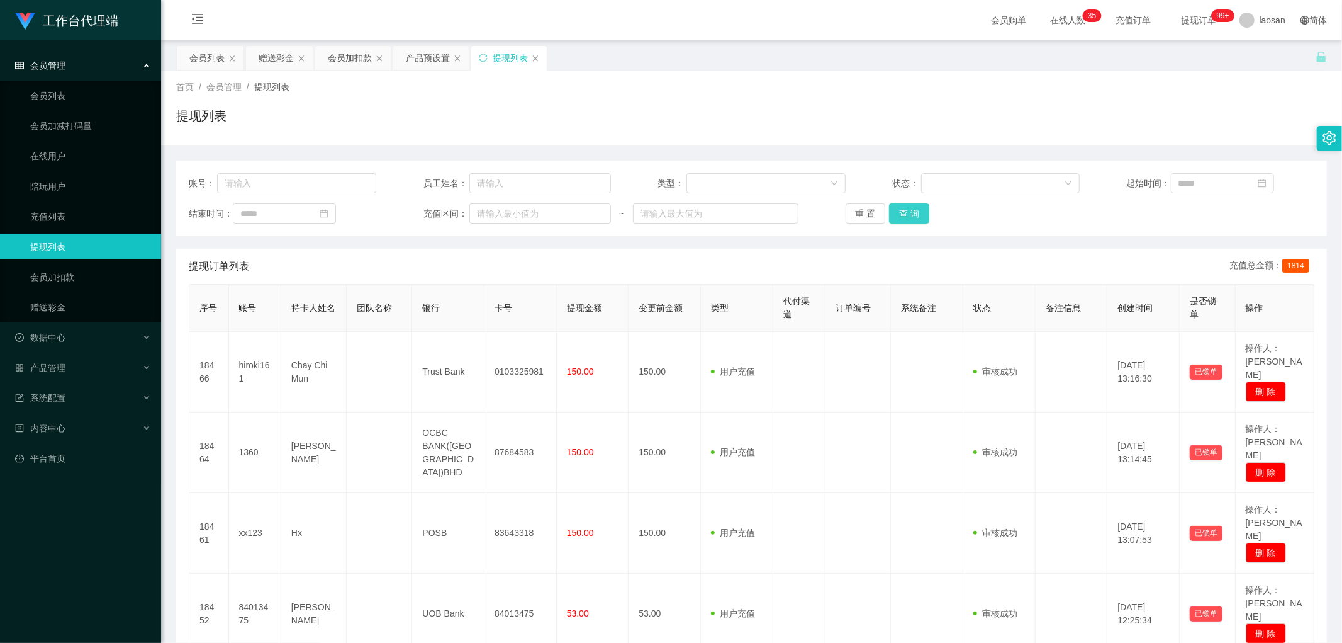
click at [456, 210] on button "查 询" at bounding box center [909, 213] width 40 height 20
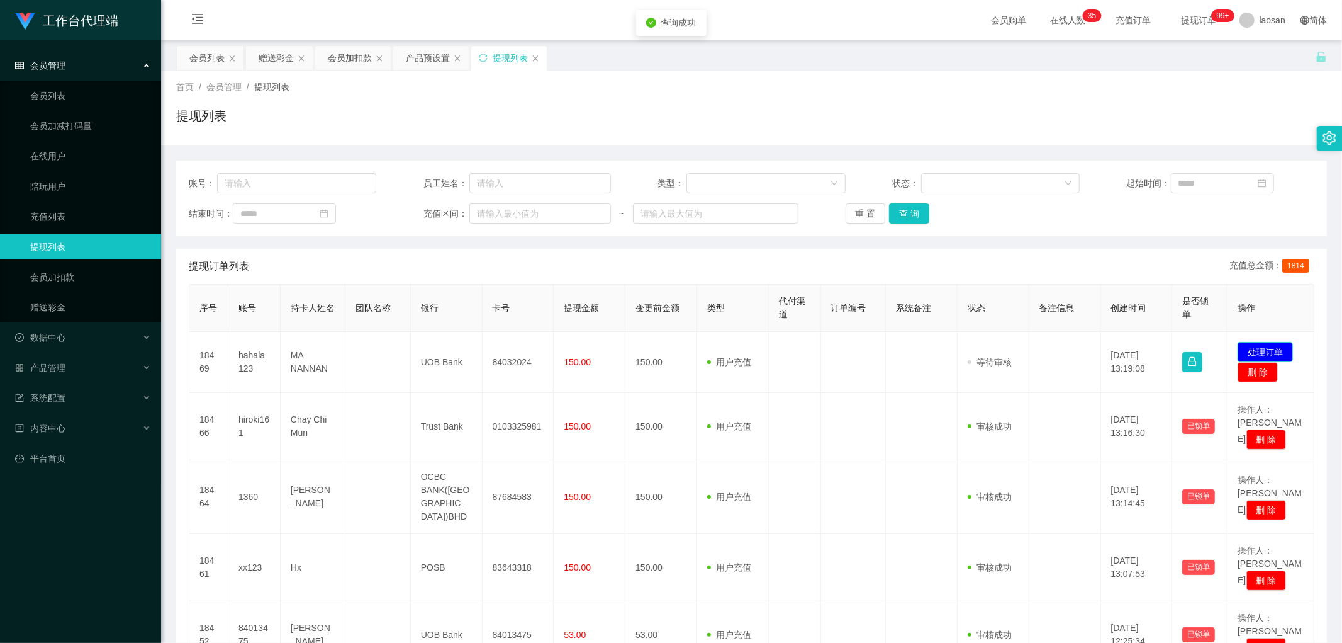
drag, startPoint x: 1276, startPoint y: 357, endPoint x: 1266, endPoint y: 359, distance: 9.6
click at [456, 312] on button "处理订单" at bounding box center [1265, 352] width 55 height 20
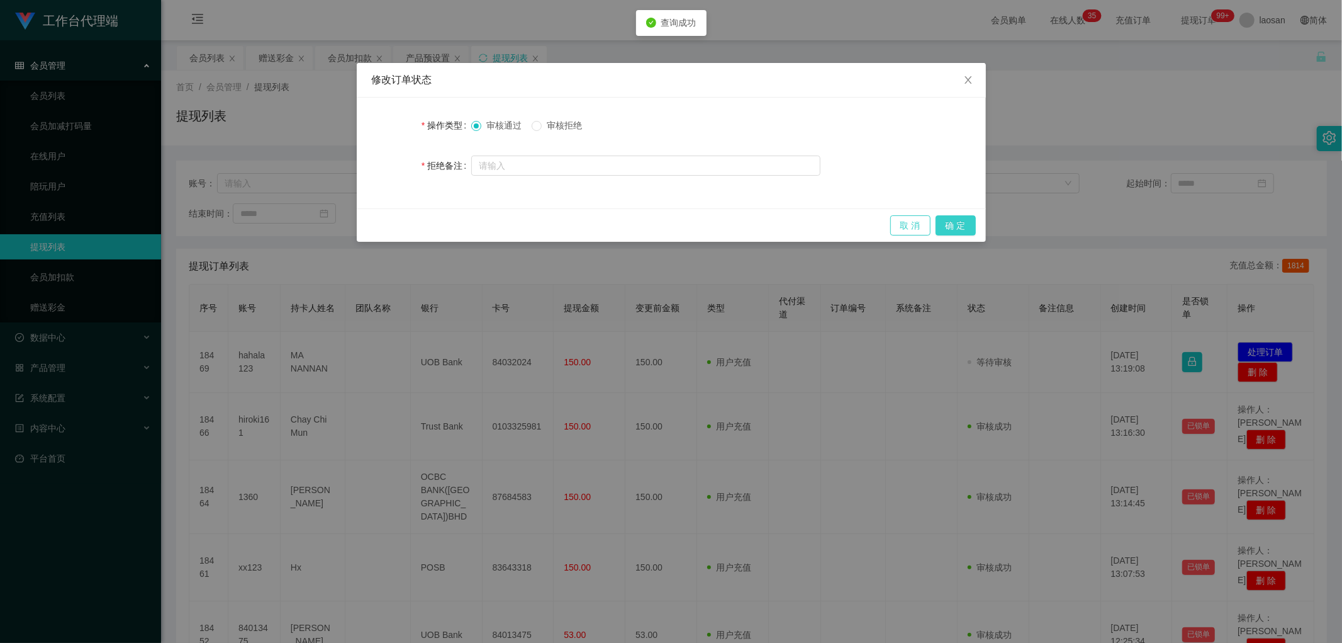
click at [456, 224] on button "确 定" at bounding box center [956, 225] width 40 height 20
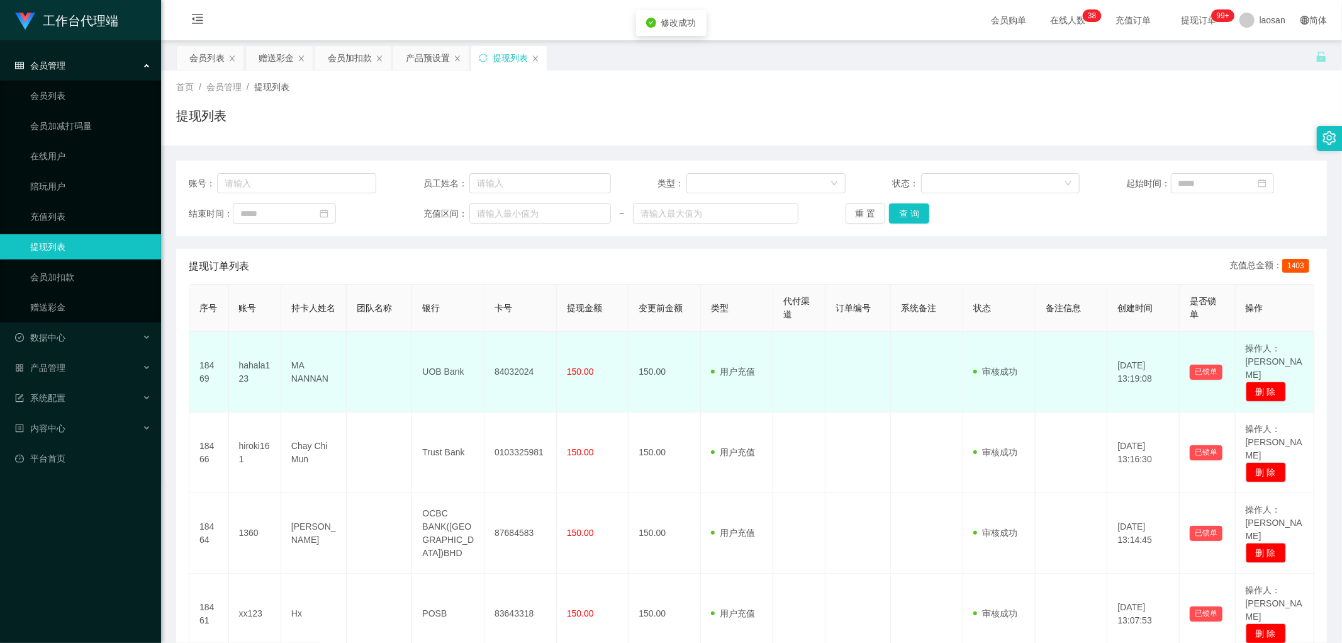
click at [456, 312] on td "84032024" at bounding box center [521, 372] width 72 height 81
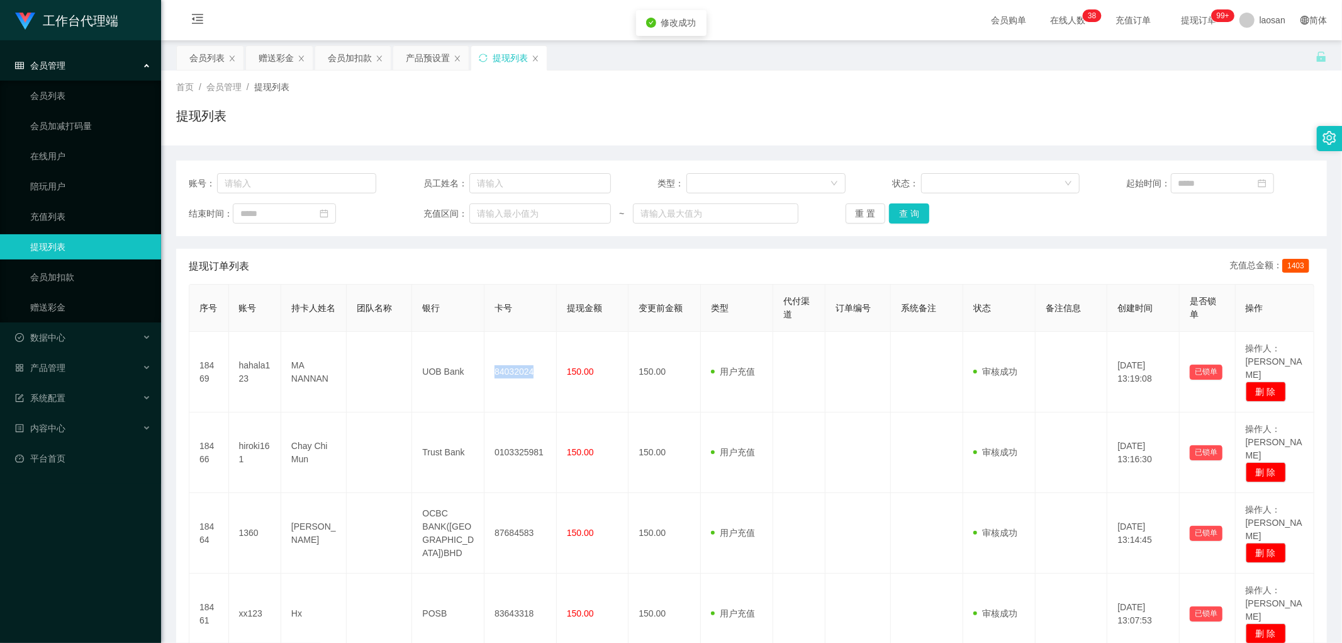
drag, startPoint x: 519, startPoint y: 365, endPoint x: 683, endPoint y: 295, distance: 179.3
click at [456, 312] on td "84032024" at bounding box center [521, 372] width 72 height 81
copy td "84032024"
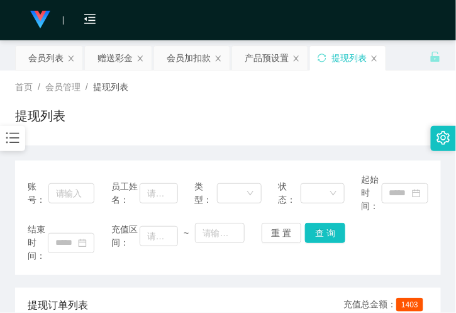
drag, startPoint x: 120, startPoint y: 134, endPoint x: 137, endPoint y: 122, distance: 20.3
click at [121, 133] on div "提现列表" at bounding box center [228, 120] width 426 height 29
click at [347, 53] on div "提现列表" at bounding box center [349, 58] width 35 height 24
drag, startPoint x: 323, startPoint y: 240, endPoint x: 426, endPoint y: 67, distance: 202.0
click at [323, 240] on button "查 询" at bounding box center [325, 233] width 40 height 20
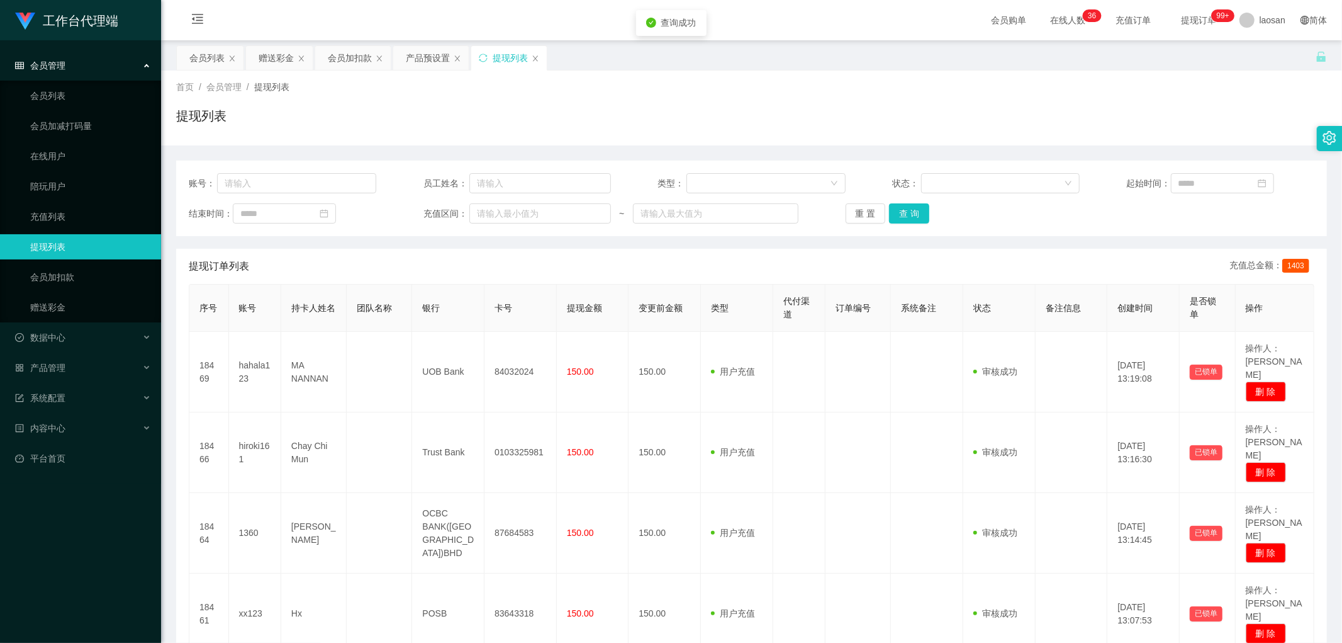
click at [456, 202] on div "账号： 员工姓名： 类型： 状态： 起始时间： 结束时间： 充值区间： ~ 重 置 查 询" at bounding box center [751, 198] width 1151 height 76
click at [456, 210] on button "查 询" at bounding box center [909, 213] width 40 height 20
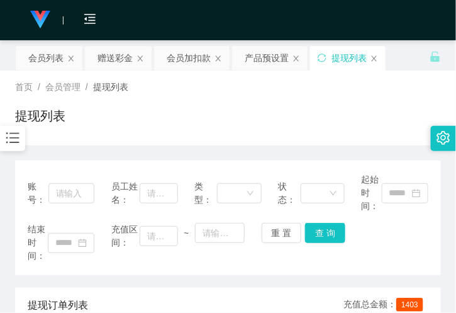
drag, startPoint x: 105, startPoint y: 148, endPoint x: 135, endPoint y: 127, distance: 36.1
click at [255, 59] on div "产品预设置" at bounding box center [267, 58] width 44 height 24
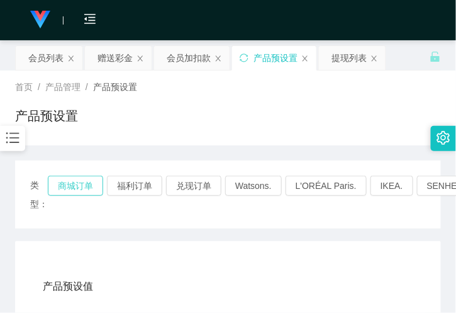
click at [67, 190] on button "商城订单" at bounding box center [75, 186] width 55 height 20
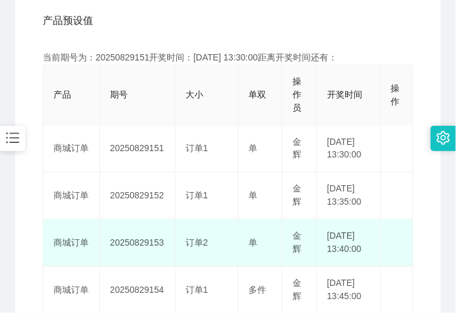
scroll to position [279, 0]
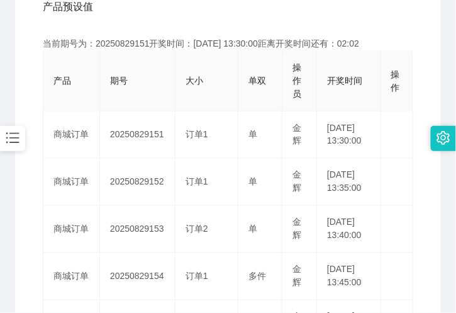
click at [239, 106] on th "单双" at bounding box center [261, 81] width 44 height 60
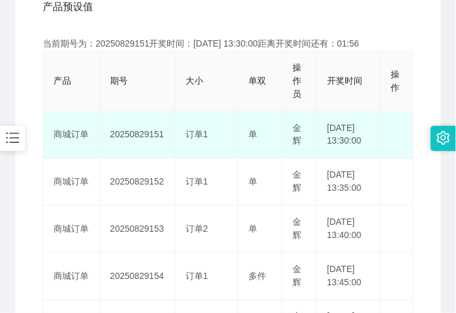
drag, startPoint x: 307, startPoint y: 129, endPoint x: 299, endPoint y: 132, distance: 8.8
click at [307, 129] on td "金辉" at bounding box center [300, 134] width 35 height 47
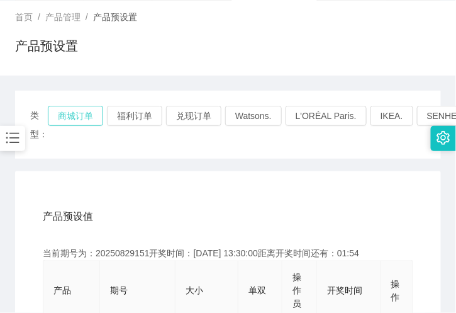
click at [74, 109] on button "商城订单" at bounding box center [75, 116] width 55 height 20
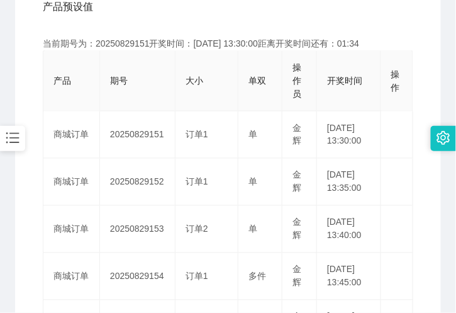
drag, startPoint x: 104, startPoint y: 103, endPoint x: 111, endPoint y: 103, distance: 7.6
click at [104, 103] on th "期号" at bounding box center [138, 81] width 76 height 60
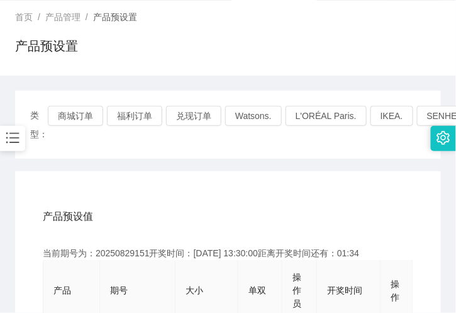
scroll to position [0, 0]
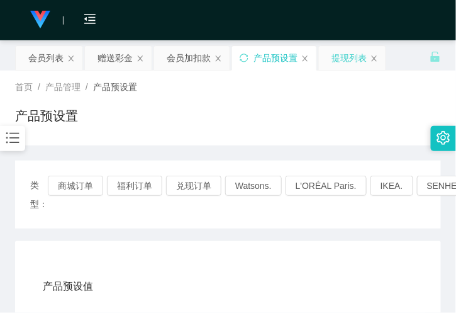
click at [347, 55] on div "提现列表" at bounding box center [349, 58] width 35 height 24
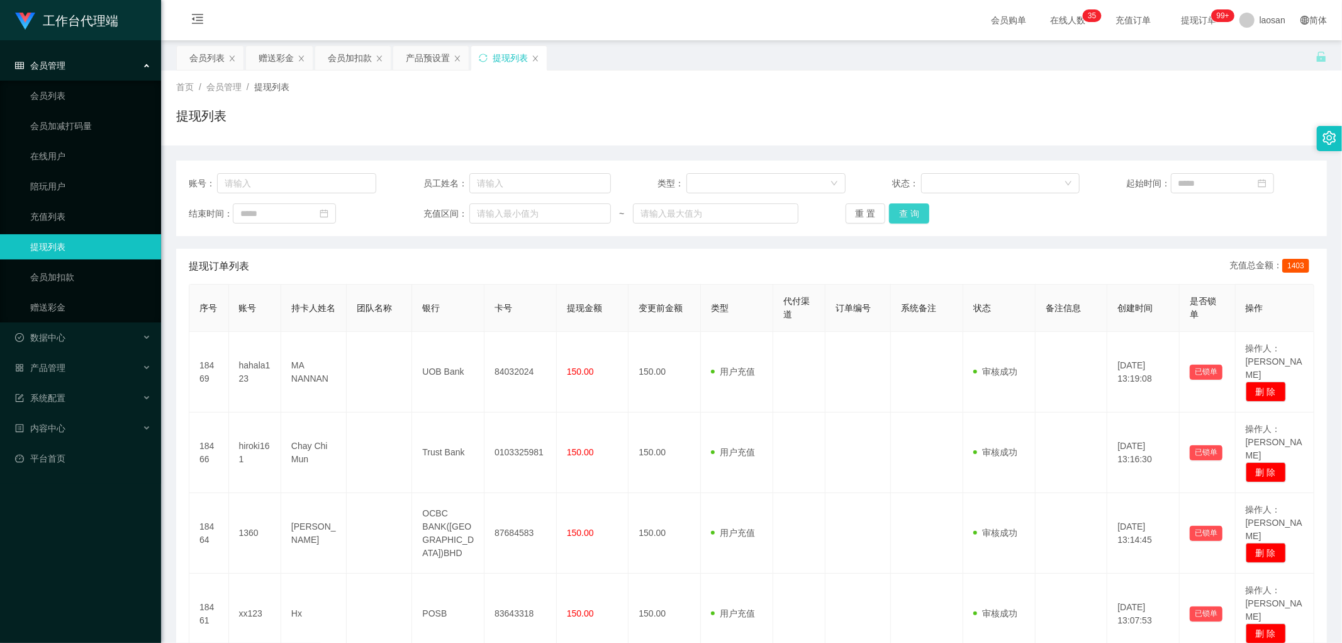
click at [456, 219] on button "查 询" at bounding box center [909, 213] width 40 height 20
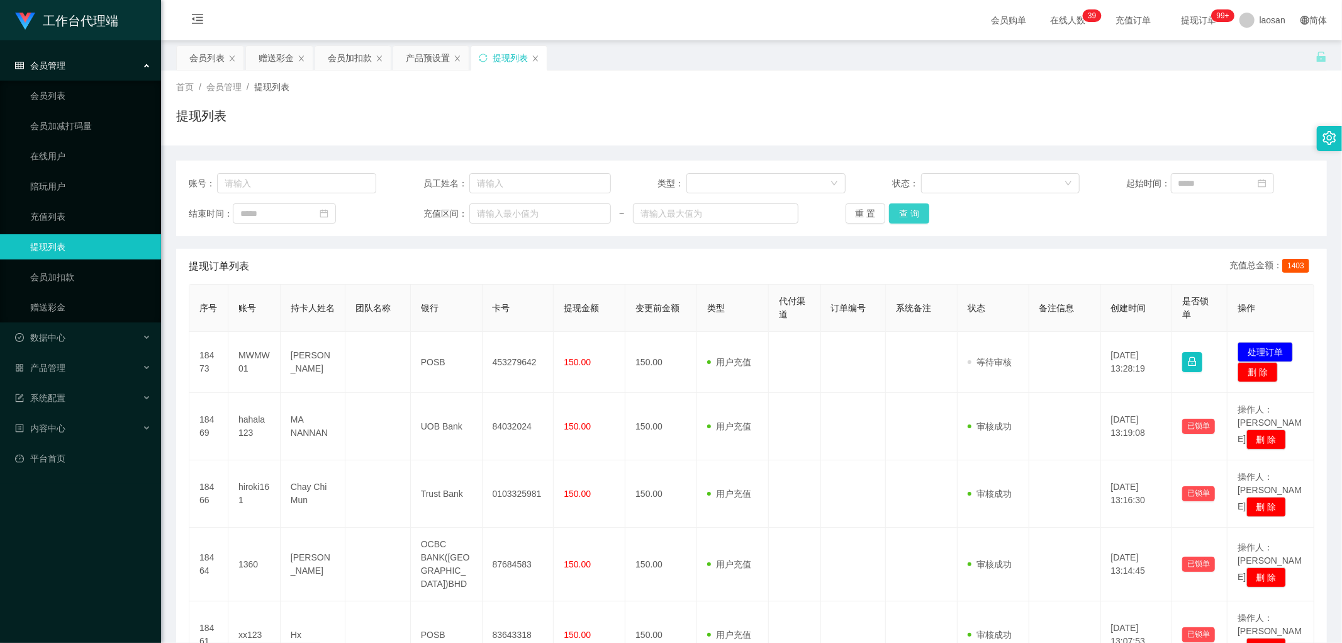
click at [456, 205] on button "查 询" at bounding box center [909, 213] width 40 height 20
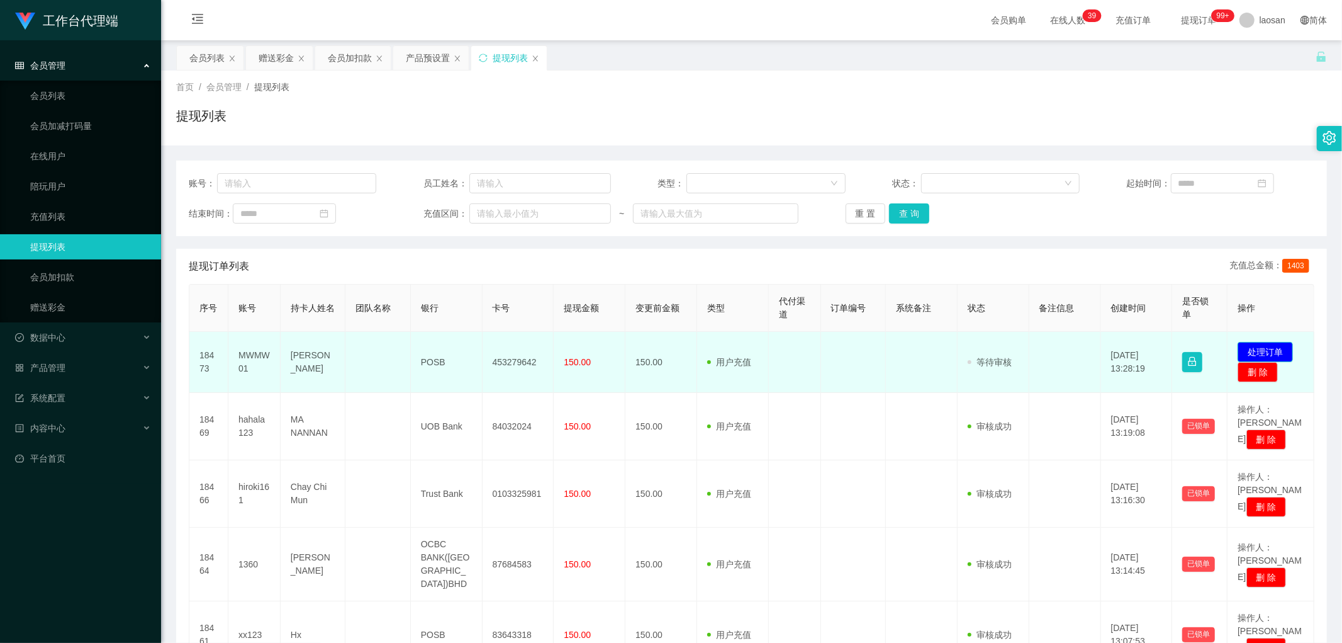
click at [456, 312] on button "处理订单" at bounding box center [1265, 352] width 55 height 20
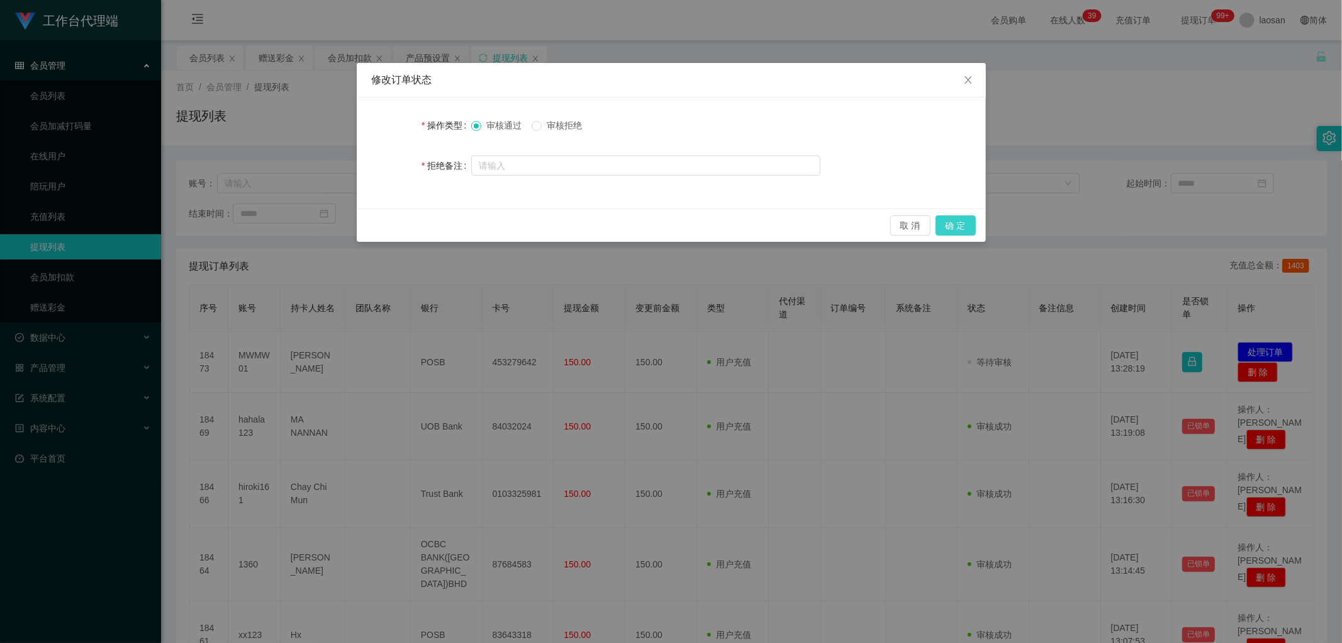
click at [456, 228] on button "确 定" at bounding box center [956, 225] width 40 height 20
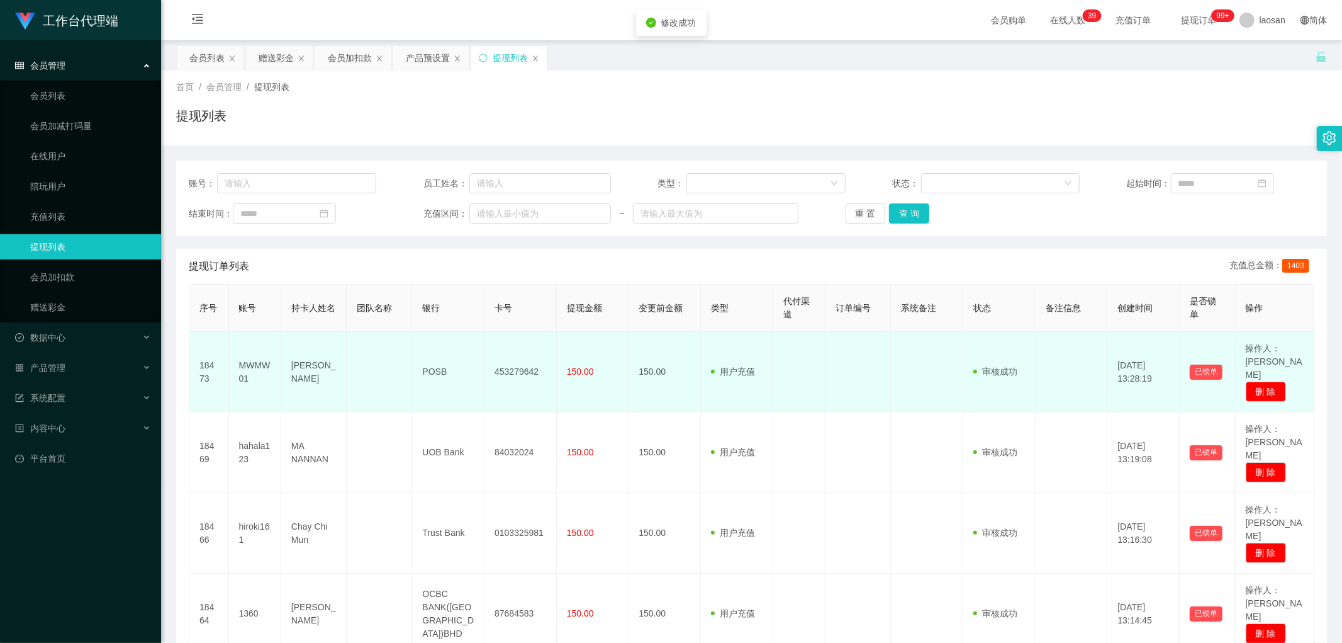
click at [456, 312] on td "453279642" at bounding box center [521, 372] width 72 height 81
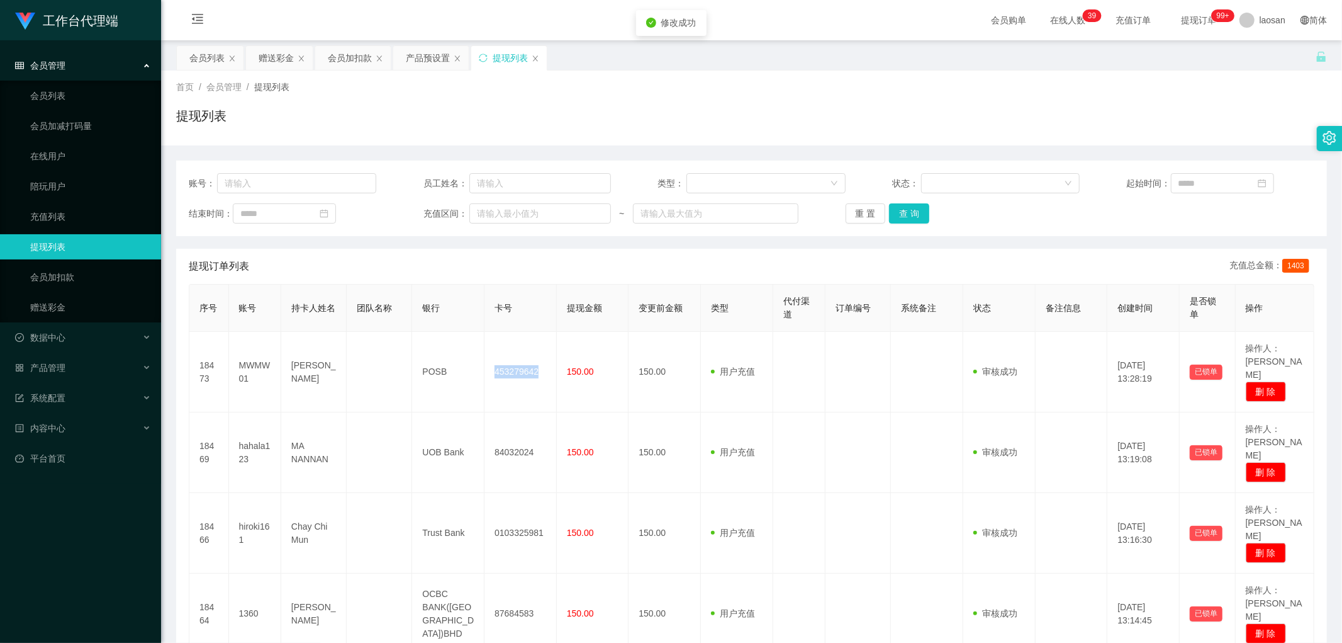
copy td "453279642"
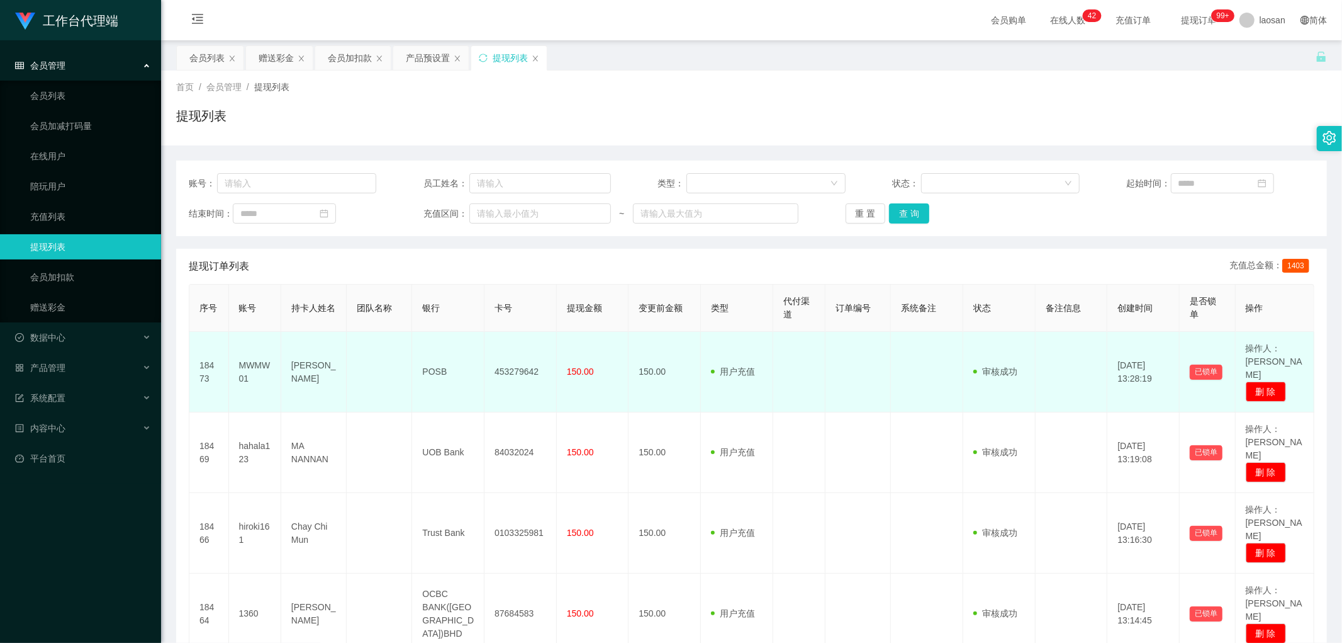
drag, startPoint x: 395, startPoint y: 379, endPoint x: 375, endPoint y: 368, distance: 22.6
click at [394, 312] on td at bounding box center [379, 372] width 65 height 81
drag, startPoint x: 288, startPoint y: 348, endPoint x: 578, endPoint y: 383, distance: 292.2
click at [456, 312] on tr "18473 MWMW01 [PERSON_NAME] Tat POSB 453279642 150.00 150.00 用户充值 人工扣款 审核驳回 审核成功…" at bounding box center [751, 372] width 1125 height 81
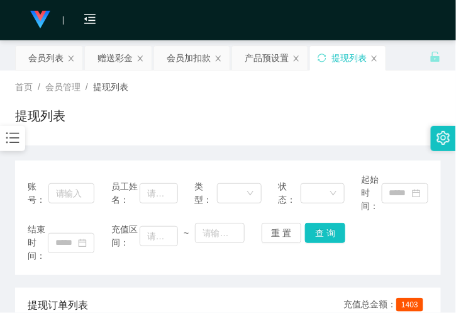
click at [135, 116] on div "提现列表" at bounding box center [228, 120] width 426 height 29
click at [267, 58] on div "产品预设置" at bounding box center [267, 58] width 44 height 24
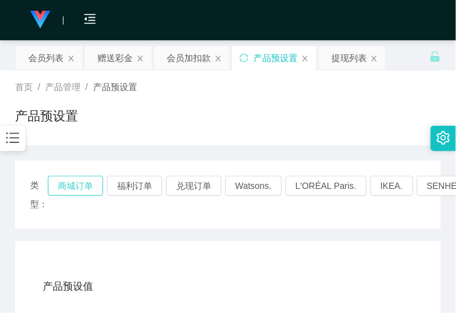
click at [64, 181] on button "商城订单" at bounding box center [75, 186] width 55 height 20
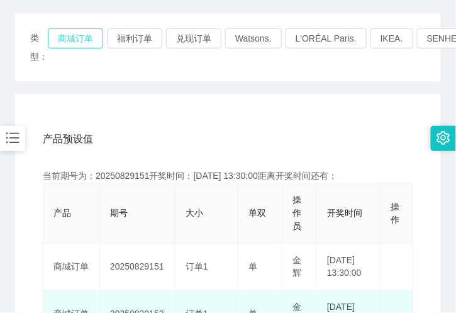
scroll to position [279, 0]
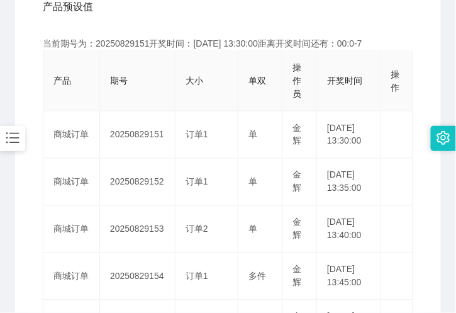
click at [120, 106] on th "期号" at bounding box center [138, 81] width 76 height 60
click at [124, 99] on th "期号" at bounding box center [138, 81] width 76 height 60
click at [107, 109] on th "期号" at bounding box center [138, 81] width 76 height 60
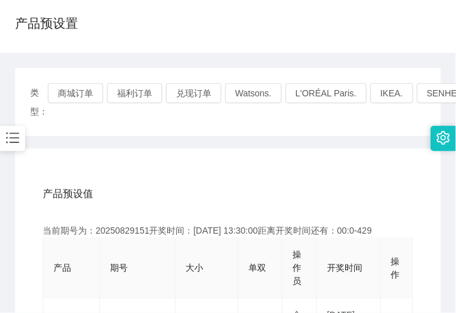
scroll to position [70, 0]
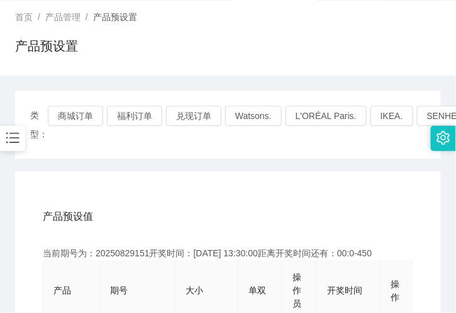
drag, startPoint x: 91, startPoint y: 93, endPoint x: 117, endPoint y: 89, distance: 26.1
click at [91, 93] on div "类型： 商城订单 福利订单 兑现订单 Watsons. L'ORÉAL Paris. IKEA. [GEOGRAPHIC_DATA]. COURTS." at bounding box center [228, 125] width 426 height 68
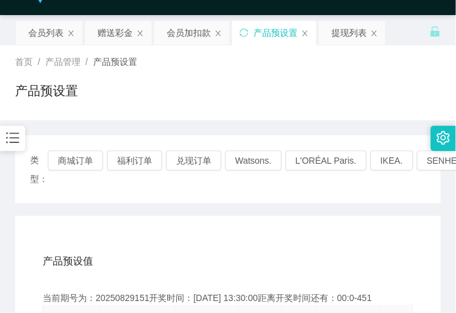
scroll to position [0, 0]
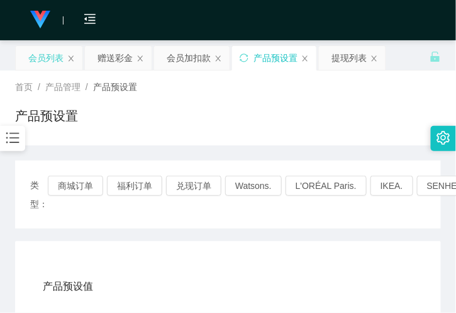
click at [59, 58] on div "会员列表" at bounding box center [45, 58] width 35 height 24
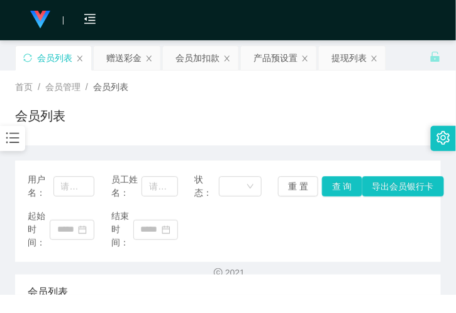
drag, startPoint x: 126, startPoint y: 57, endPoint x: 157, endPoint y: 76, distance: 36.7
click at [126, 57] on div "赠送彩金" at bounding box center [123, 58] width 35 height 24
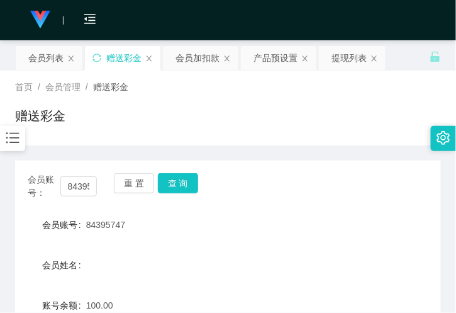
click at [48, 186] on span "会员账号：" at bounding box center [44, 186] width 33 height 26
click at [82, 188] on input "84395747" at bounding box center [78, 186] width 36 height 20
click at [171, 176] on button "查 询" at bounding box center [178, 183] width 40 height 20
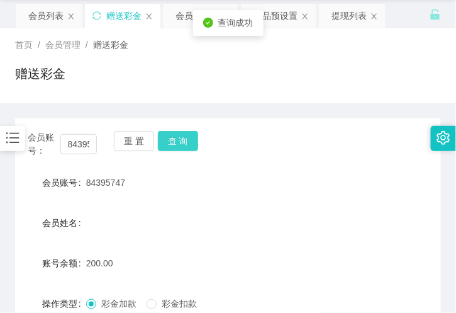
scroll to position [210, 0]
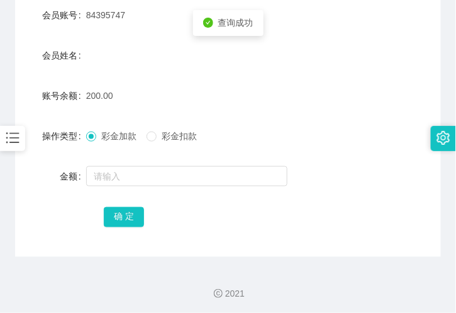
click at [159, 131] on span "彩金扣款" at bounding box center [179, 136] width 45 height 10
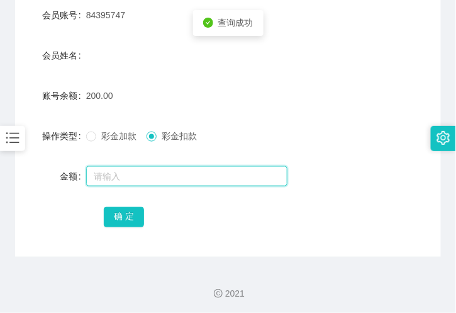
click at [152, 174] on input "text" at bounding box center [186, 176] width 201 height 20
type input "50"
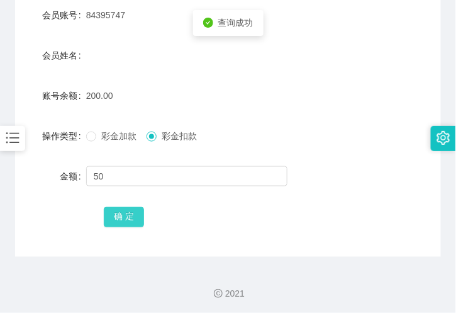
click at [126, 216] on button "确 定" at bounding box center [124, 217] width 40 height 20
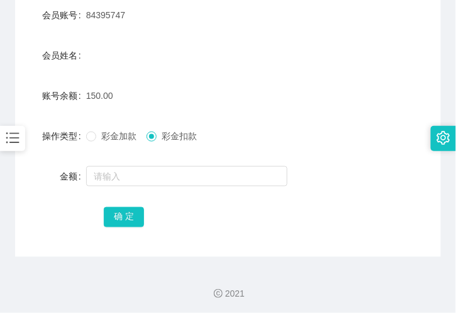
click at [135, 93] on div "150.00" at bounding box center [210, 95] width 249 height 25
click at [124, 215] on button "确 定" at bounding box center [124, 217] width 40 height 20
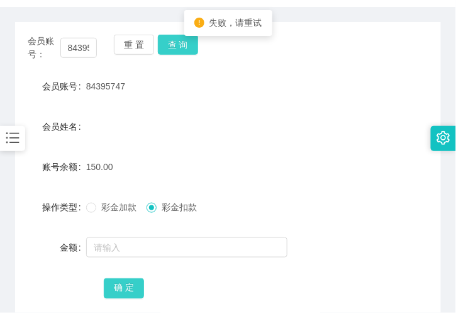
scroll to position [70, 0]
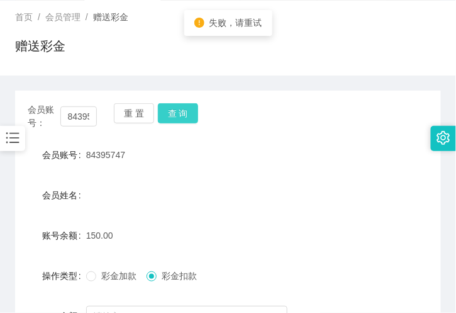
click at [180, 109] on button "查 询" at bounding box center [178, 113] width 40 height 20
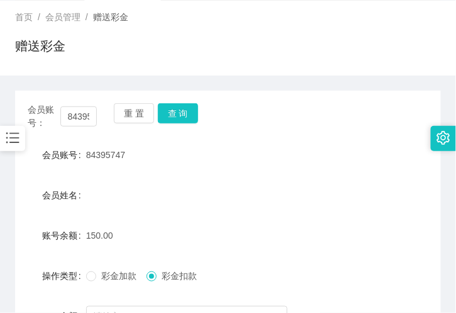
drag, startPoint x: 283, startPoint y: 35, endPoint x: 250, endPoint y: 33, distance: 32.8
click at [283, 33] on div "首页 / 会员管理 / 赠送彩金 / 赠送彩金" at bounding box center [228, 38] width 426 height 55
click at [182, 107] on button "查 询" at bounding box center [178, 113] width 40 height 20
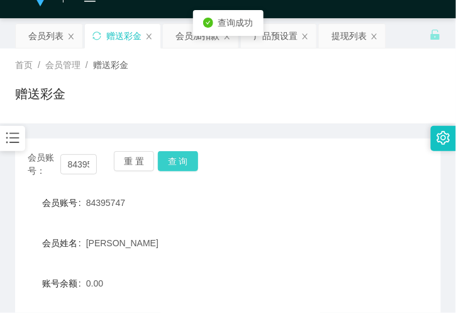
scroll to position [0, 0]
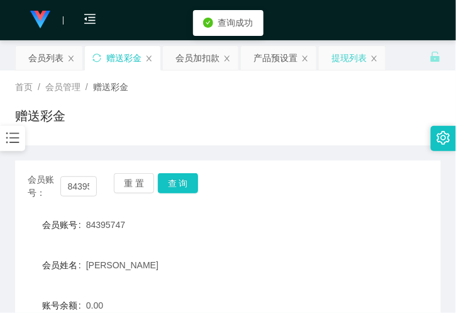
click at [341, 55] on div "提现列表" at bounding box center [349, 58] width 35 height 24
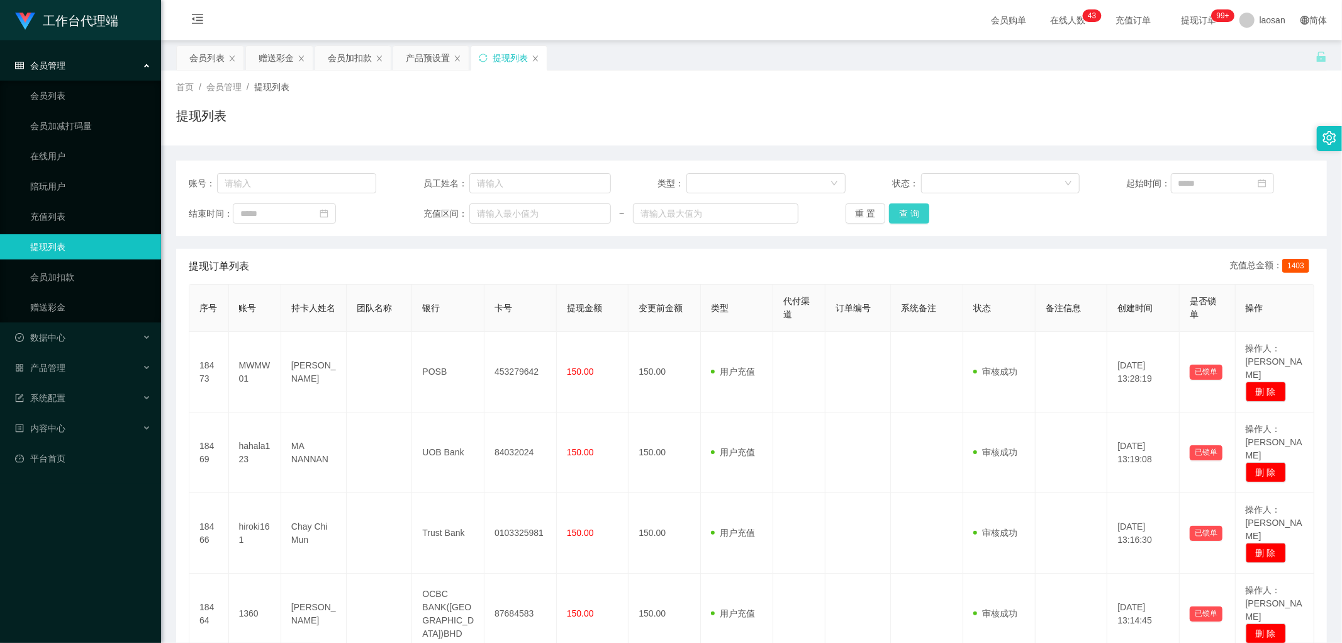
click at [456, 215] on button "查 询" at bounding box center [909, 213] width 40 height 20
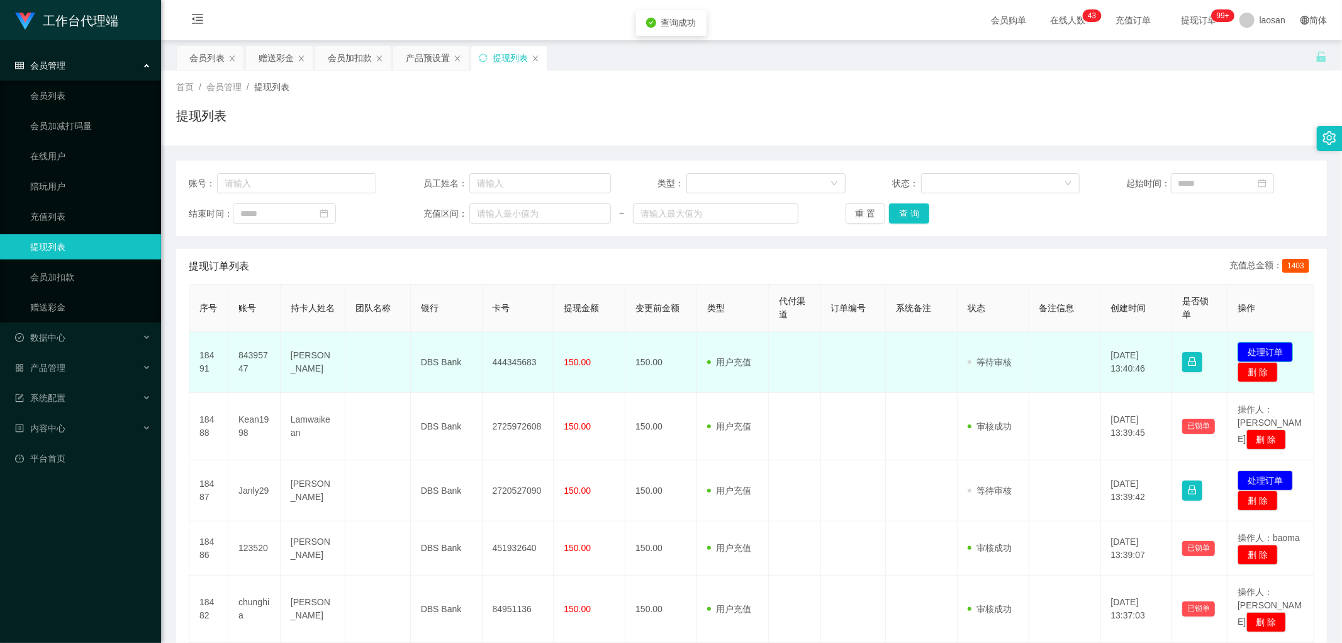
click at [456, 312] on button "处理订单" at bounding box center [1265, 352] width 55 height 20
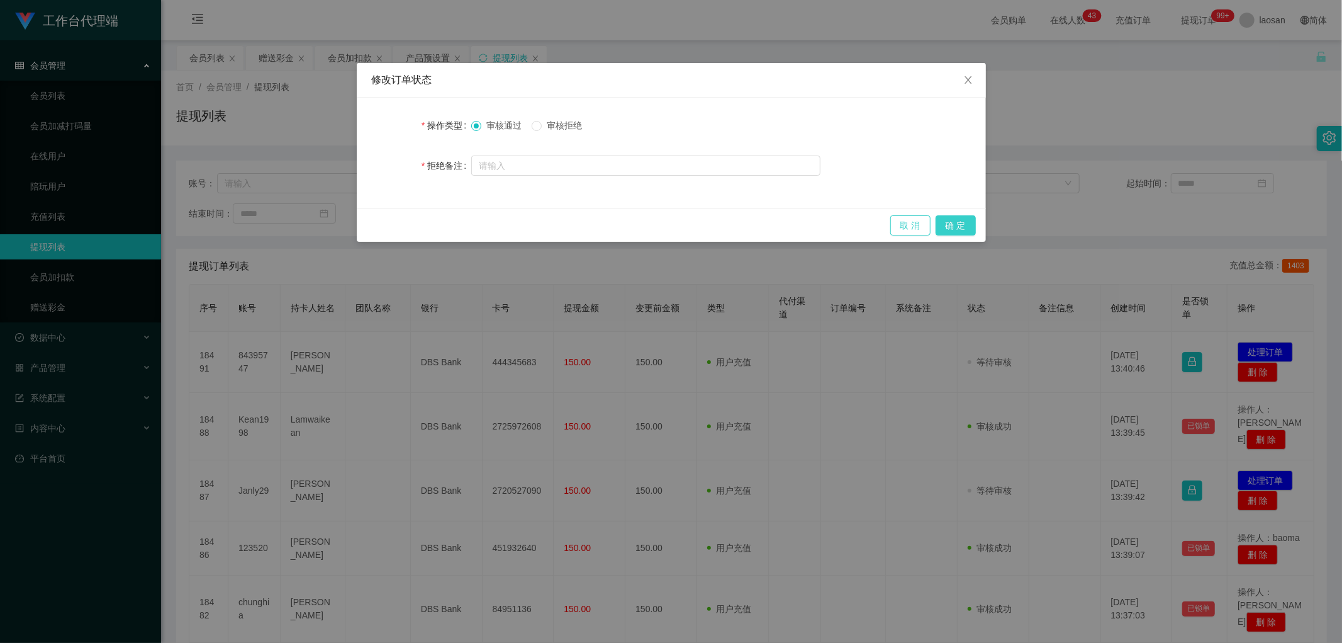
drag, startPoint x: 951, startPoint y: 230, endPoint x: 916, endPoint y: 228, distance: 35.3
click at [456, 230] on button "确 定" at bounding box center [956, 225] width 40 height 20
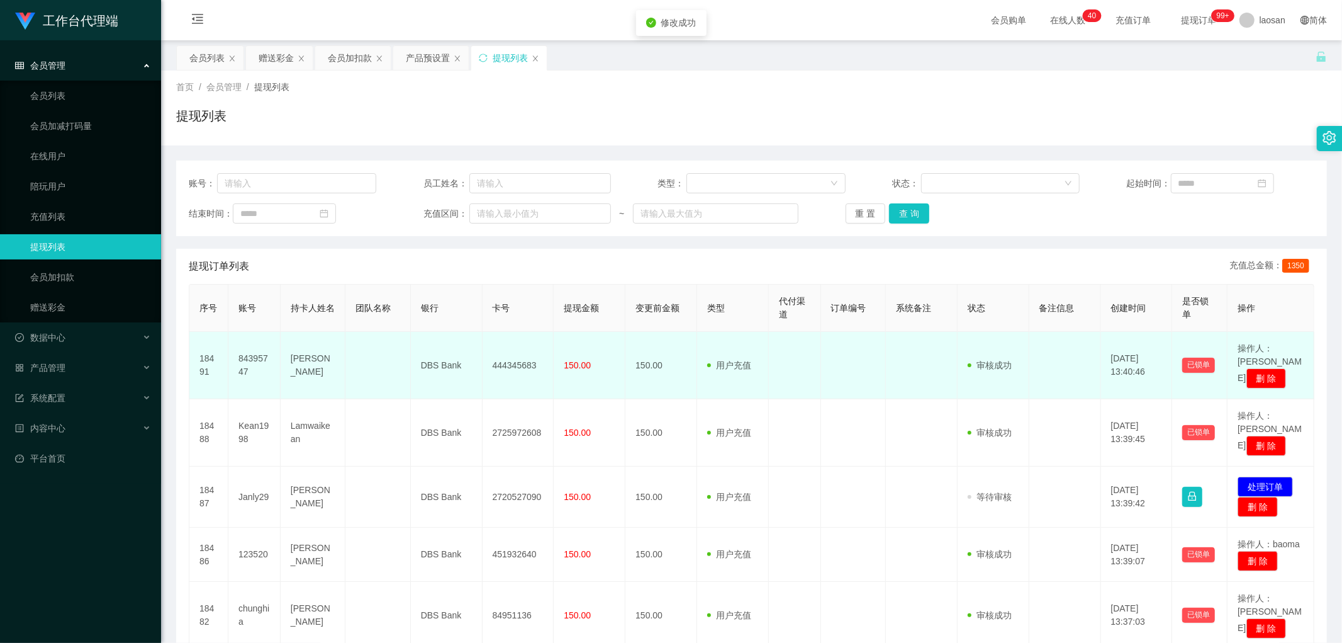
click at [456, 312] on td "444345683" at bounding box center [519, 365] width 72 height 67
